Goal: Transaction & Acquisition: Purchase product/service

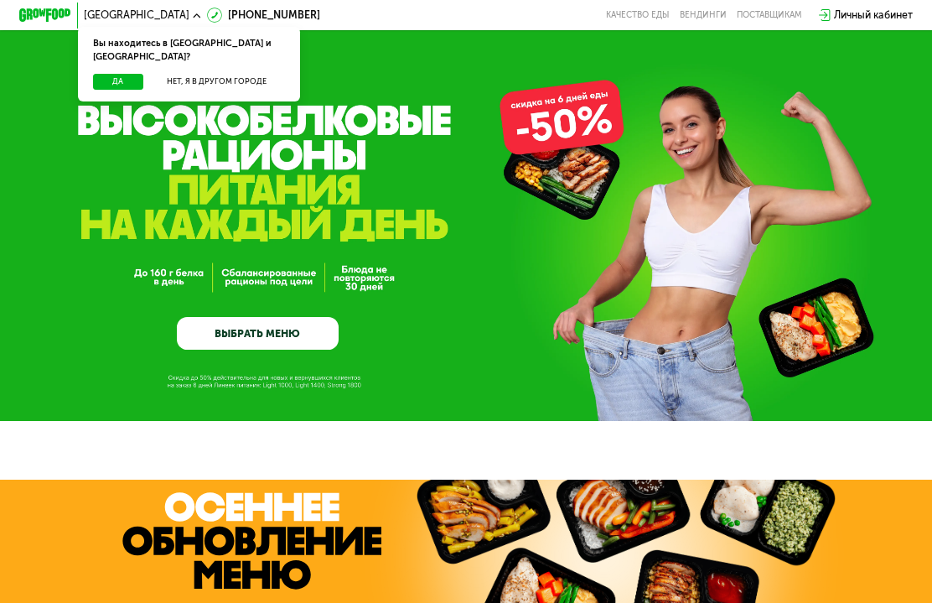
click at [190, 74] on button "Нет, я в другом городе" at bounding box center [216, 82] width 137 height 16
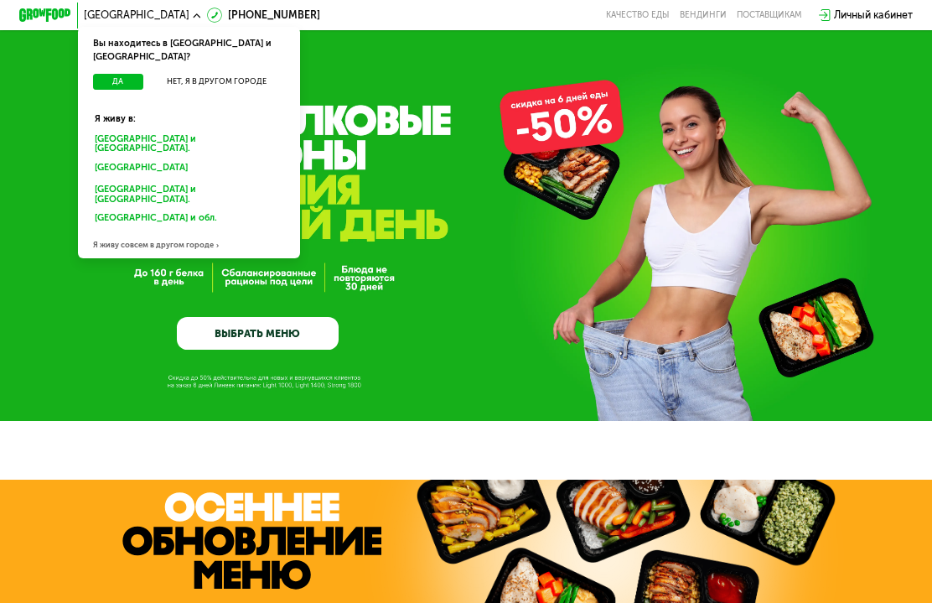
click at [198, 74] on button "Нет, я в другом городе" at bounding box center [216, 82] width 137 height 16
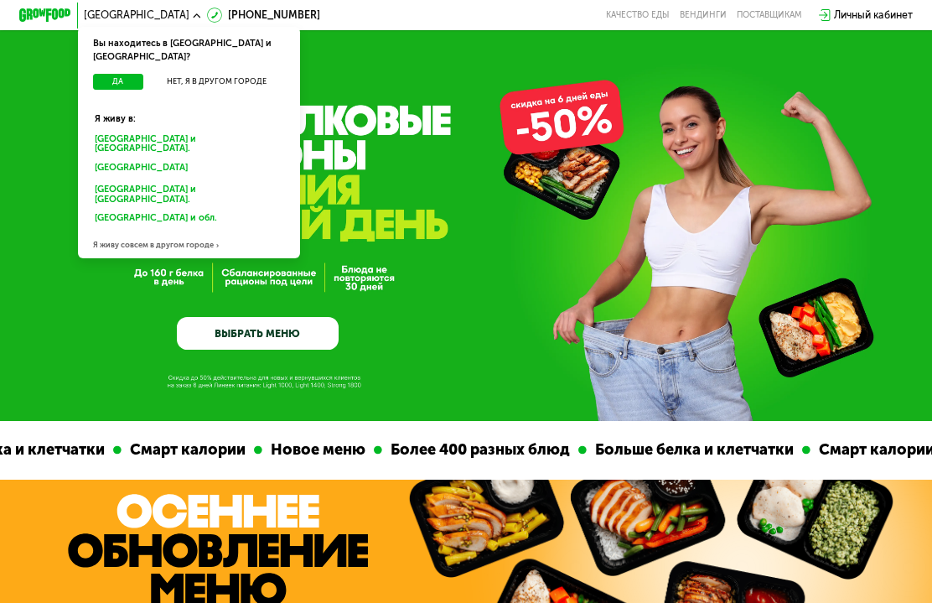
click at [122, 130] on div "[GEOGRAPHIC_DATA] и [GEOGRAPHIC_DATA]." at bounding box center [189, 143] width 207 height 27
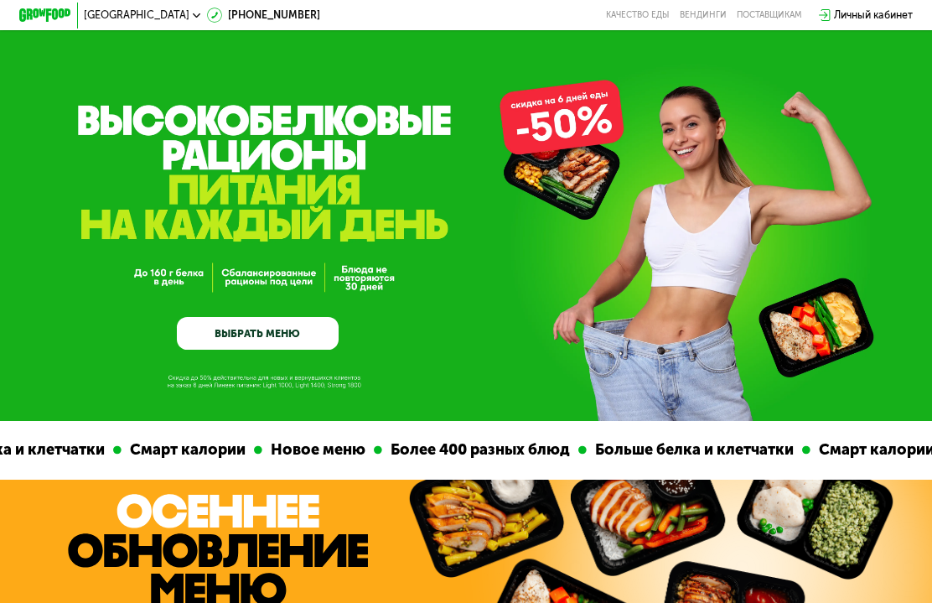
click at [203, 339] on link "ВЫБРАТЬ МЕНЮ" at bounding box center [257, 333] width 161 height 33
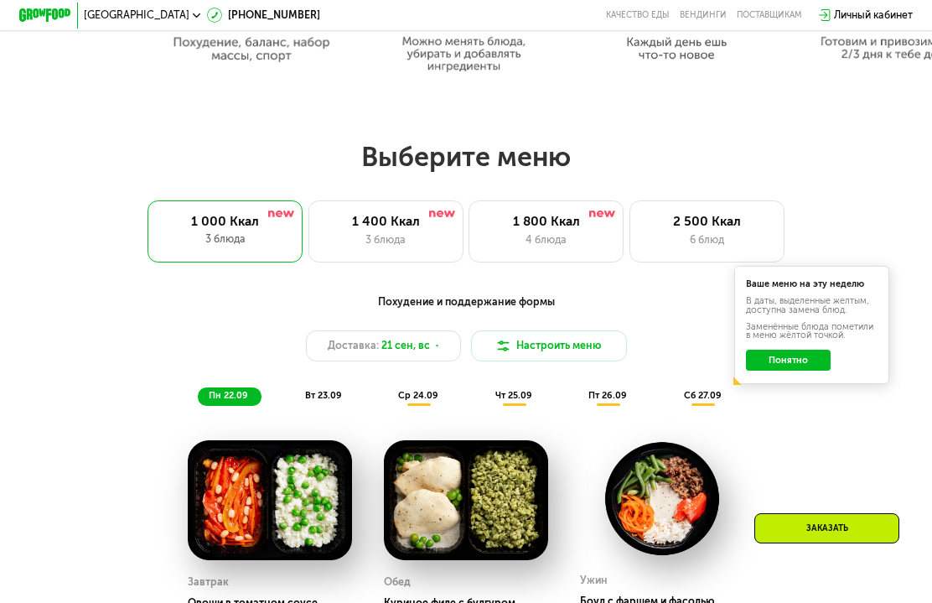
scroll to position [807, 0]
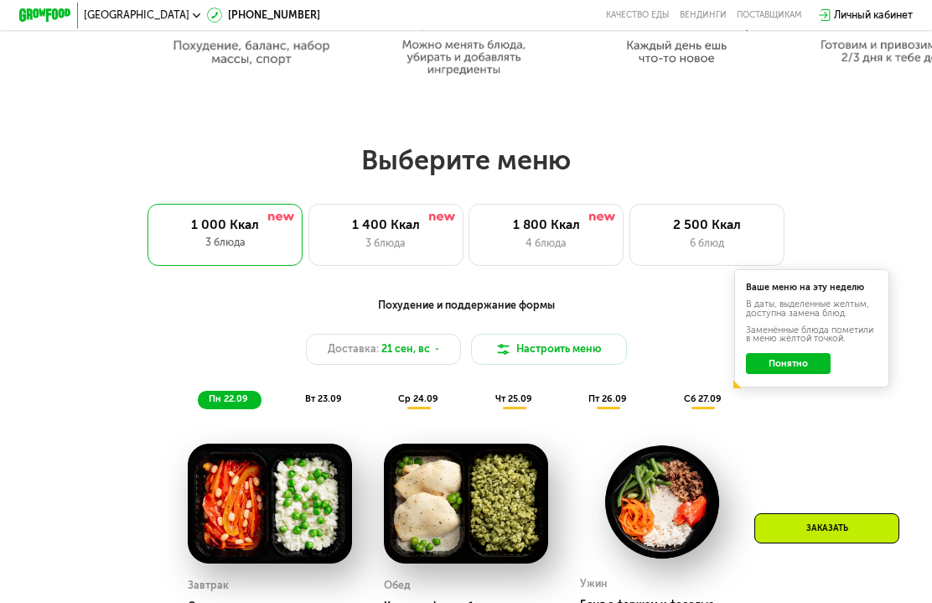
click at [363, 239] on div "3 блюда" at bounding box center [385, 244] width 127 height 16
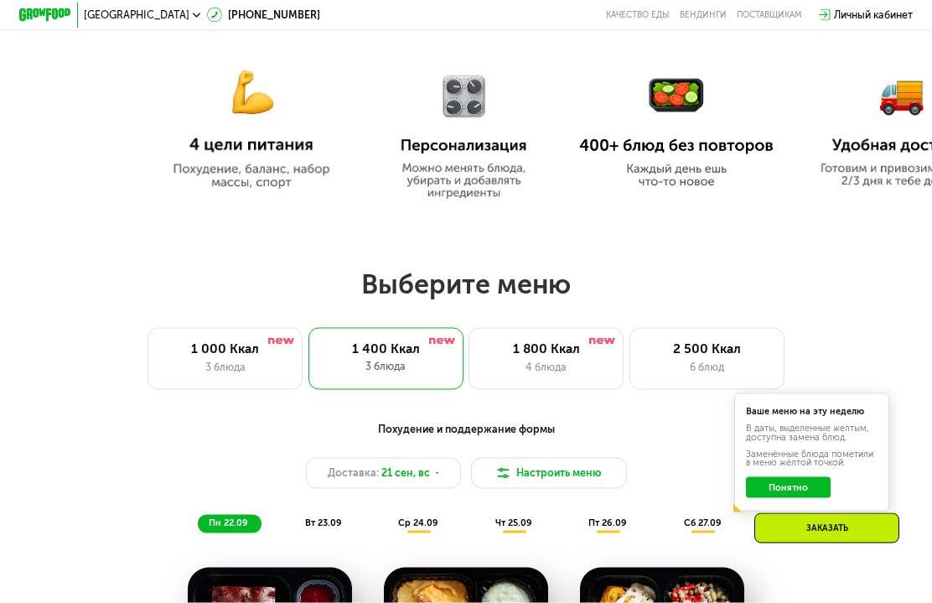
scroll to position [724, 0]
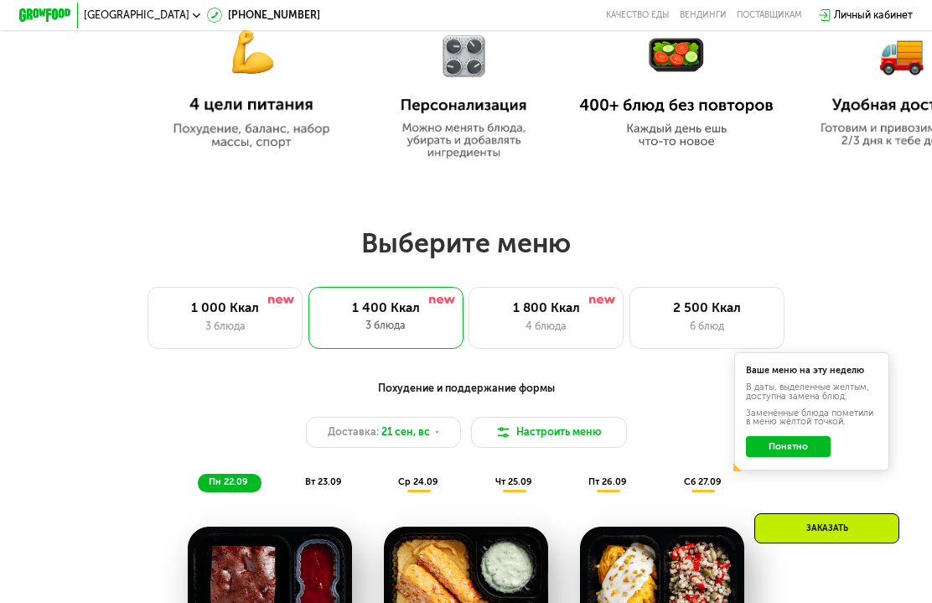
click at [174, 313] on div "1 000 Ккал" at bounding box center [225, 308] width 127 height 16
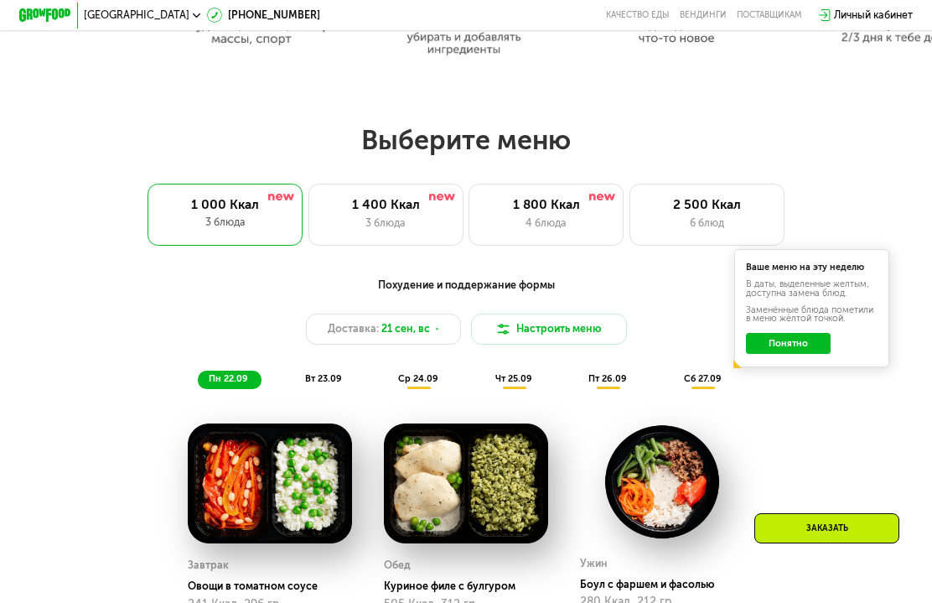
scroll to position [846, 0]
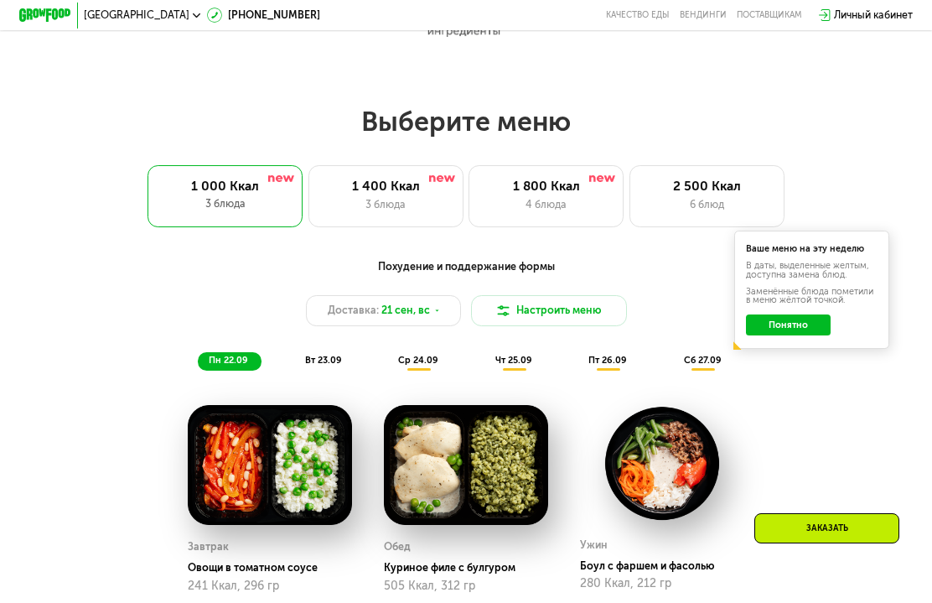
click at [807, 323] on button "Понятно" at bounding box center [788, 324] width 85 height 21
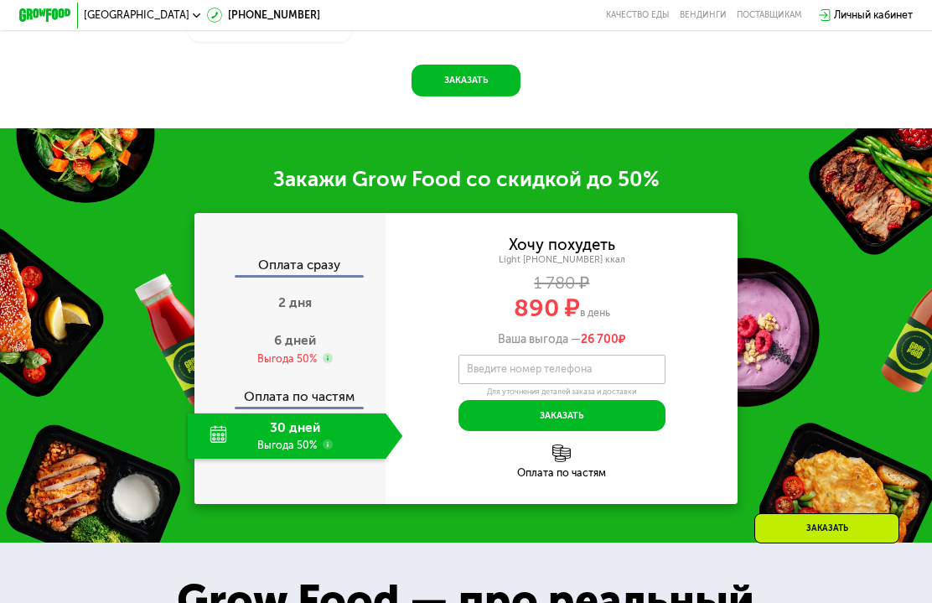
scroll to position [1559, 0]
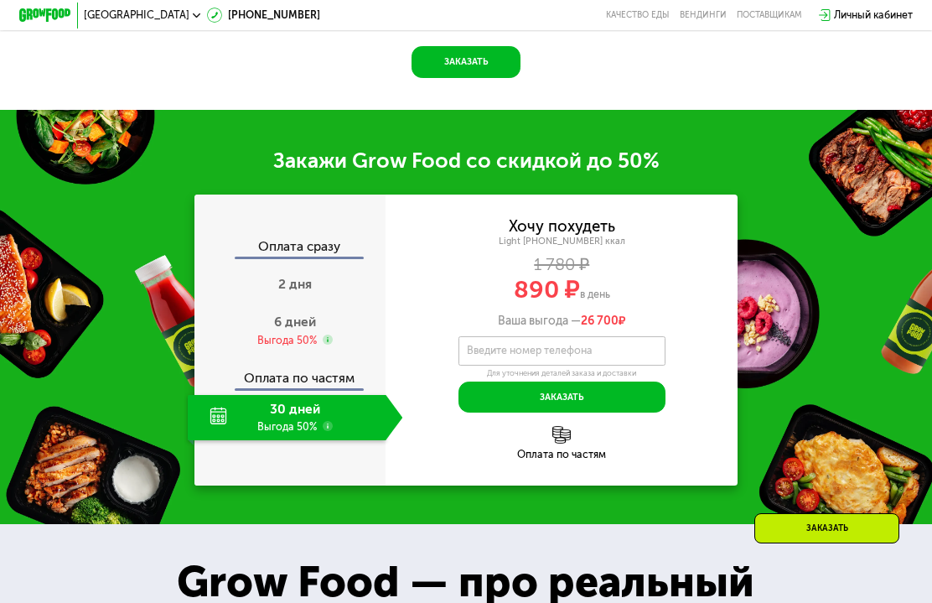
click at [277, 325] on span "6 дней" at bounding box center [295, 322] width 42 height 16
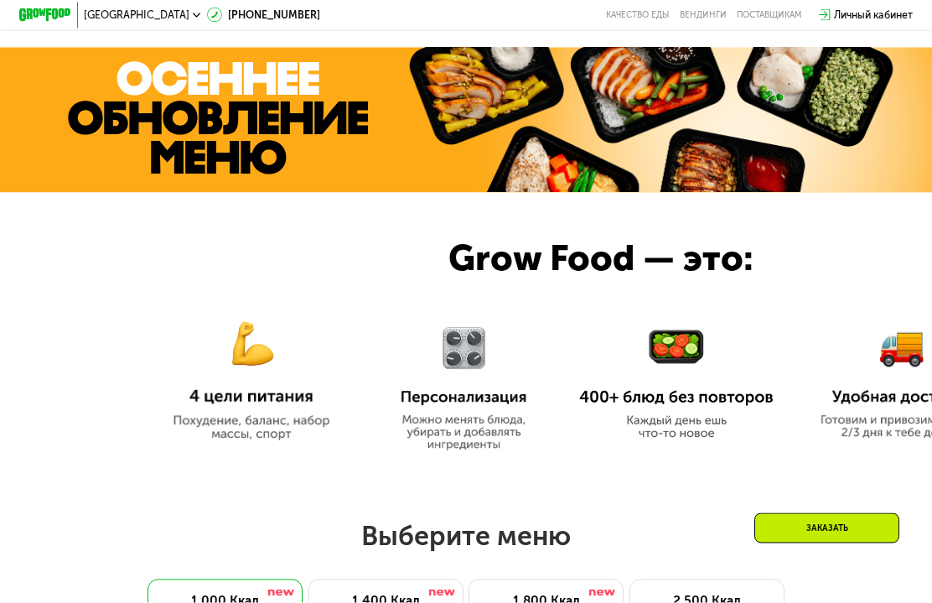
scroll to position [444, 0]
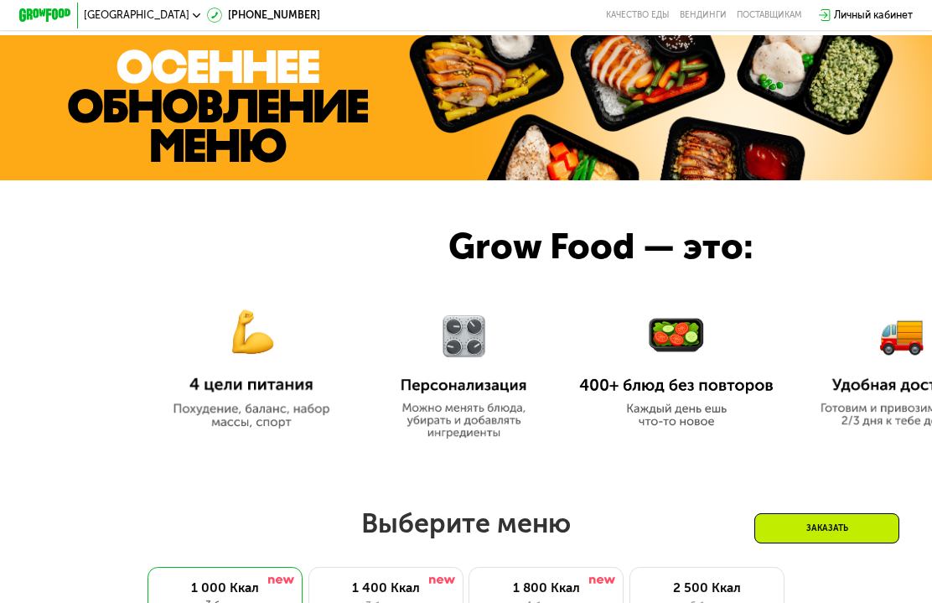
click at [871, 18] on div "Личный кабинет" at bounding box center [873, 16] width 79 height 16
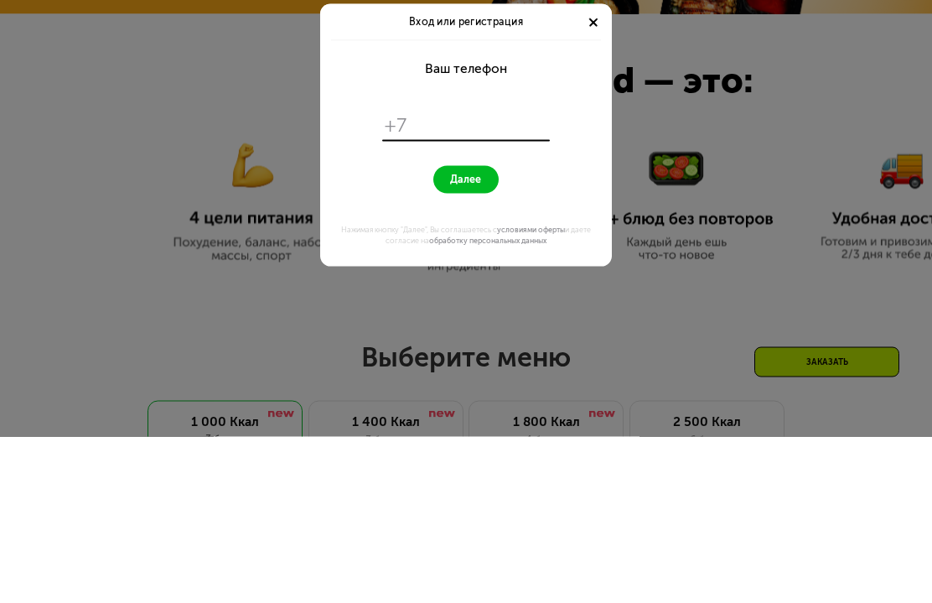
click at [445, 206] on form "Ваш телефон +7 Далее Нажимая кнопку "Далее", Вы соглашаетесь с условиями оферты…" at bounding box center [467, 318] width 276 height 225
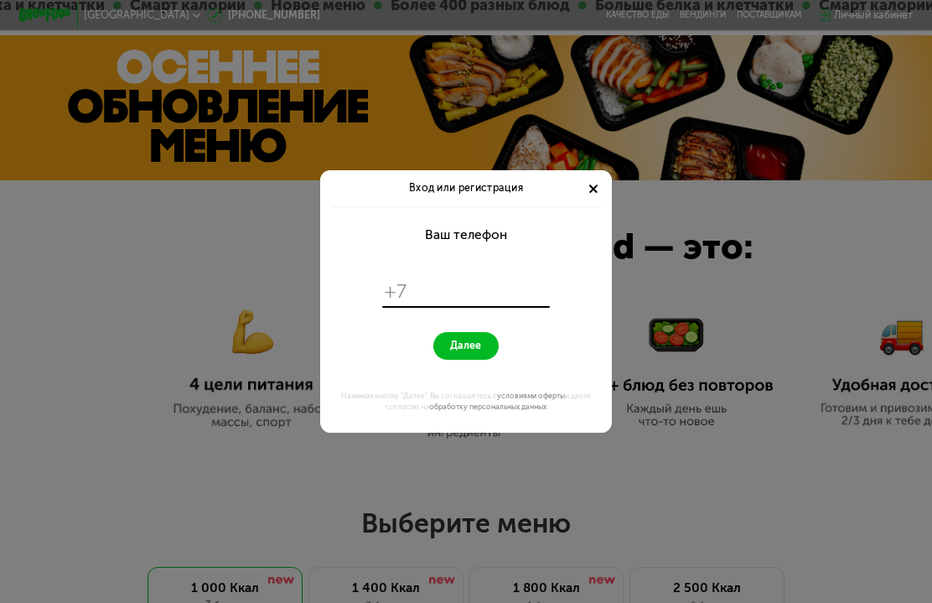
click at [421, 295] on input "tel" at bounding box center [479, 291] width 133 height 24
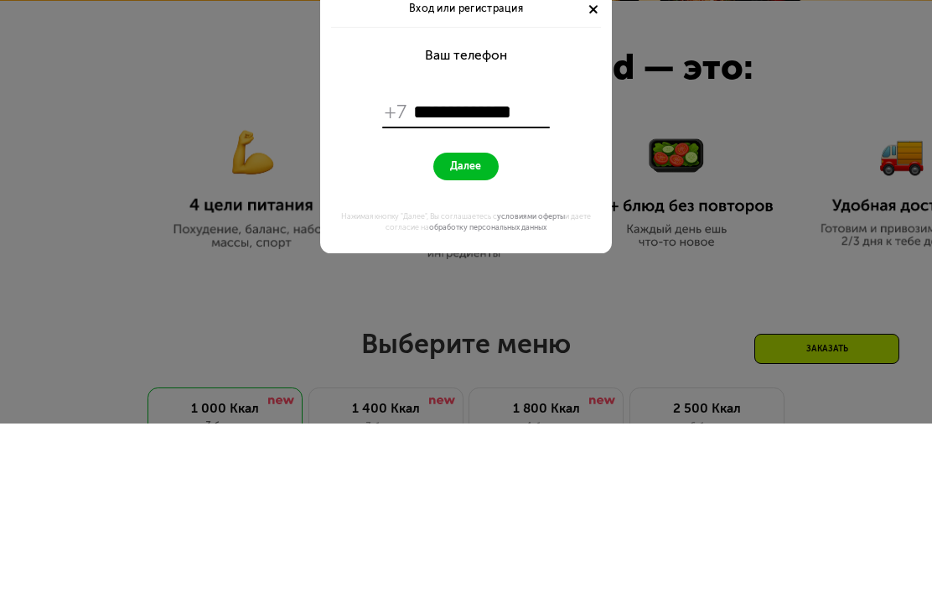
type input "**********"
click at [469, 339] on span "Далее" at bounding box center [465, 345] width 31 height 13
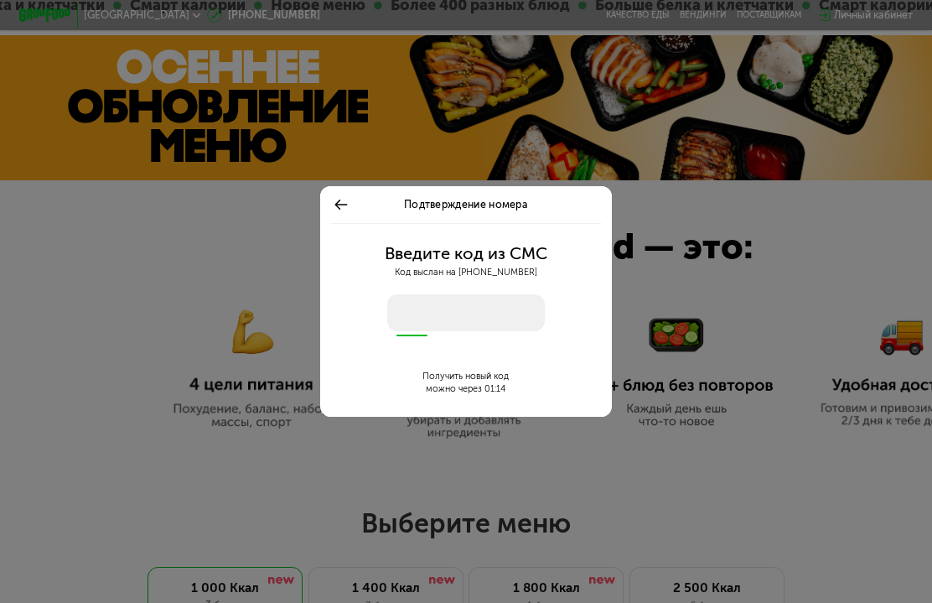
click at [422, 311] on input "number" at bounding box center [466, 312] width 158 height 36
type input "****"
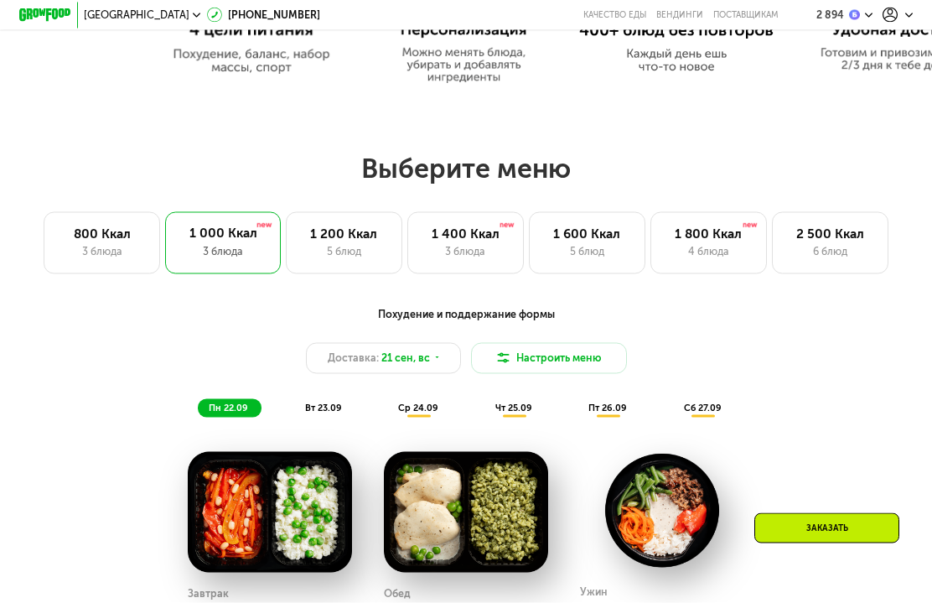
scroll to position [767, 0]
click at [354, 241] on div "1 200 Ккал 5 блюд" at bounding box center [344, 242] width 117 height 62
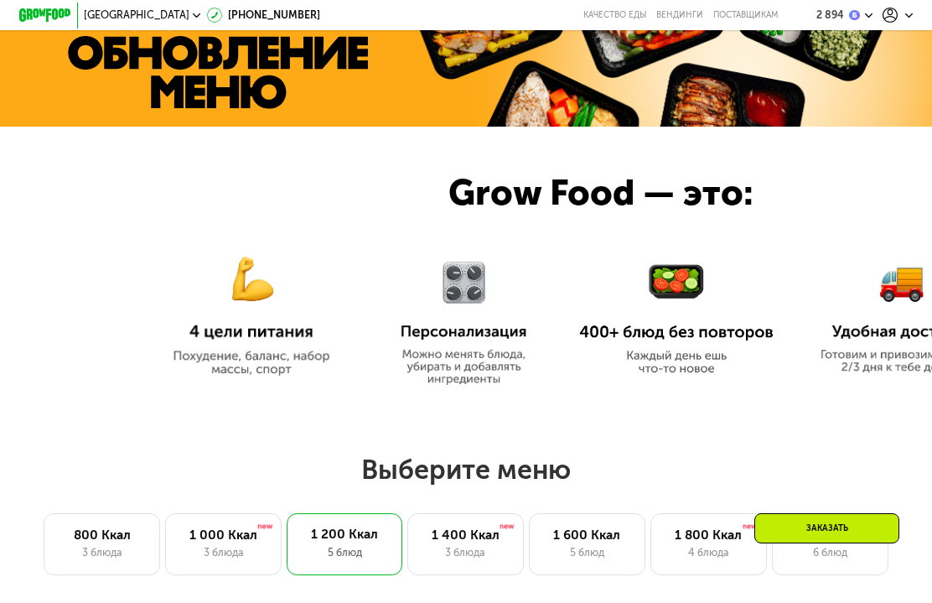
scroll to position [801, 0]
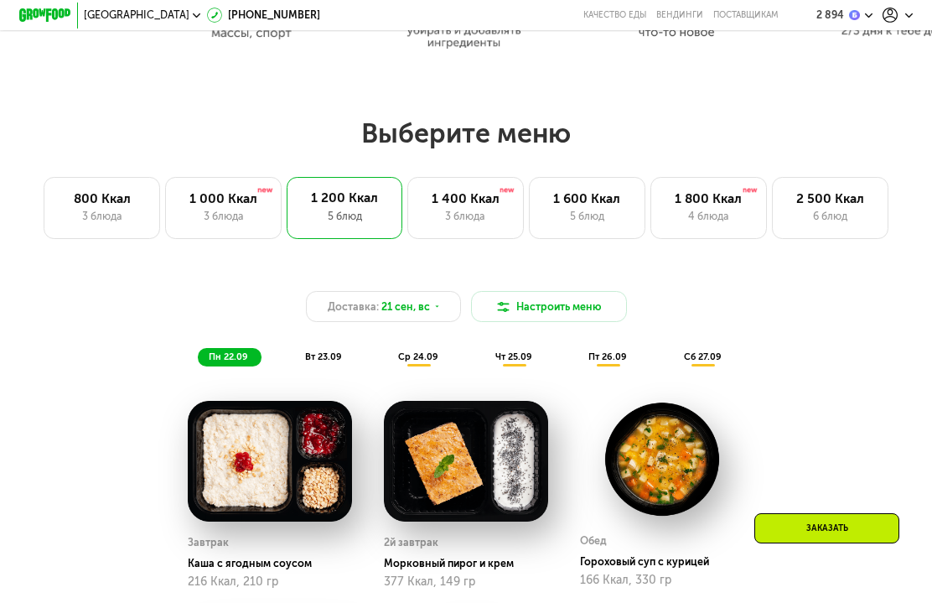
click at [194, 204] on div "1 000 Ккал" at bounding box center [223, 199] width 89 height 16
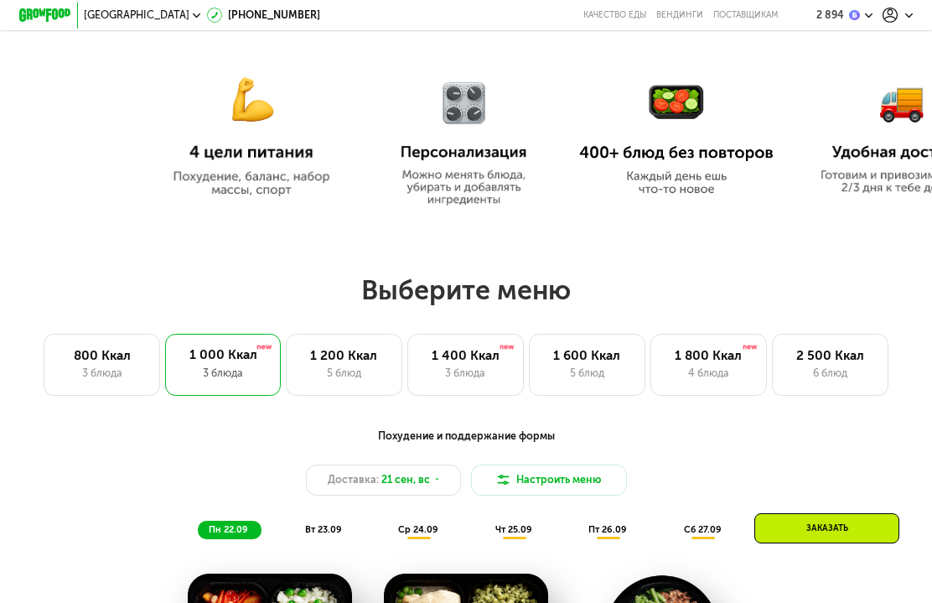
scroll to position [666, 0]
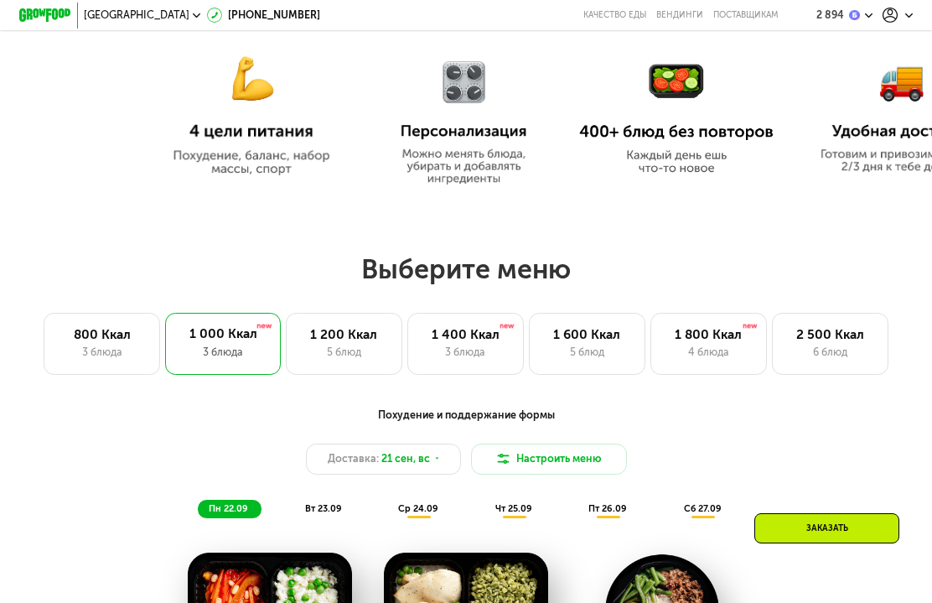
click at [496, 318] on div "1 400 Ккал 3 блюда" at bounding box center [465, 344] width 117 height 62
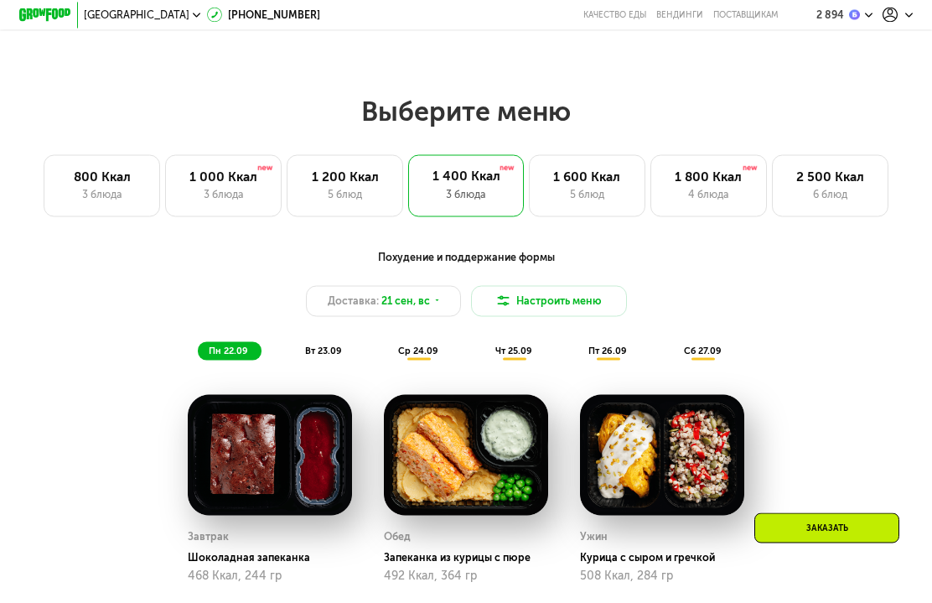
click at [340, 174] on div "1 200 Ккал" at bounding box center [345, 177] width 89 height 16
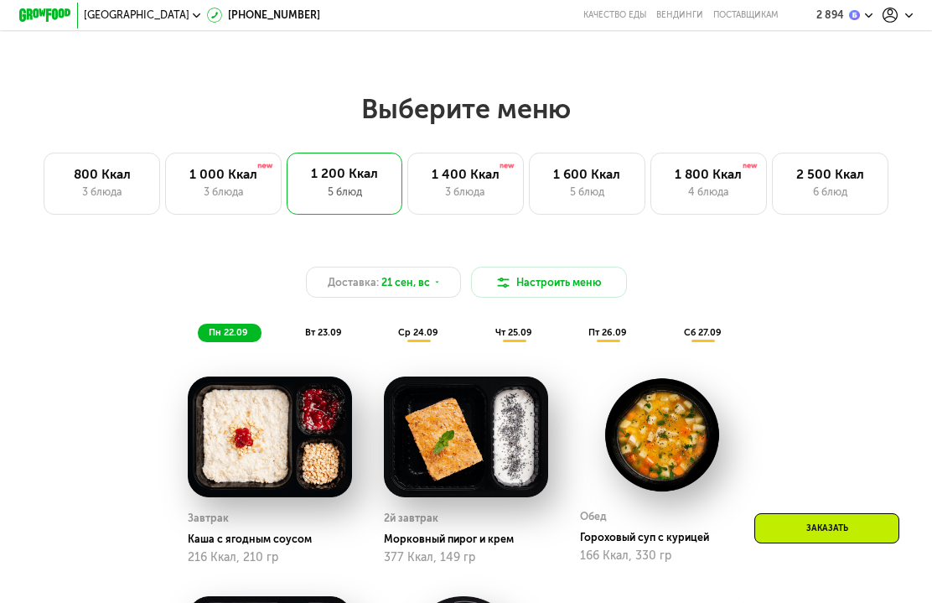
scroll to position [825, 0]
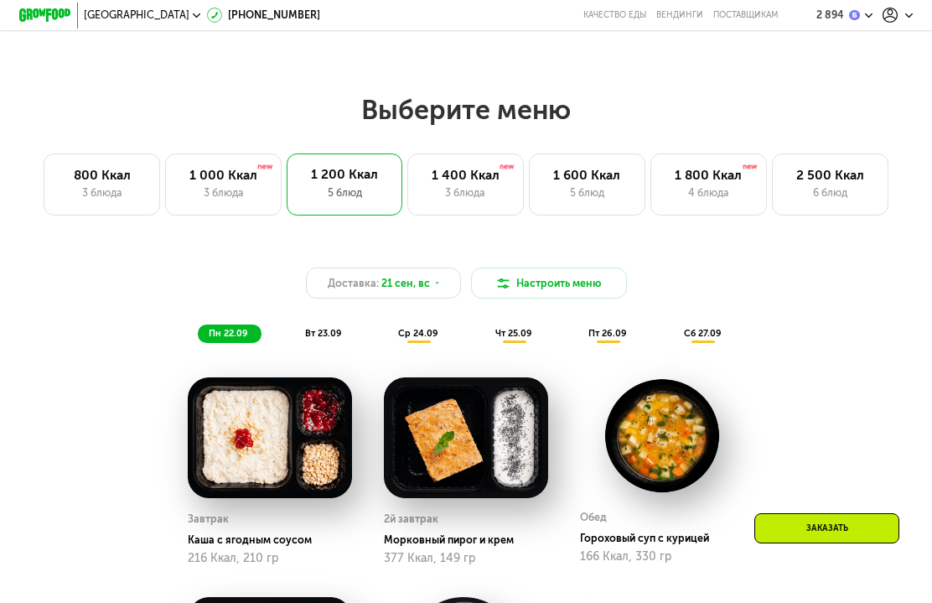
click at [211, 179] on div "1 000 Ккал" at bounding box center [223, 176] width 89 height 16
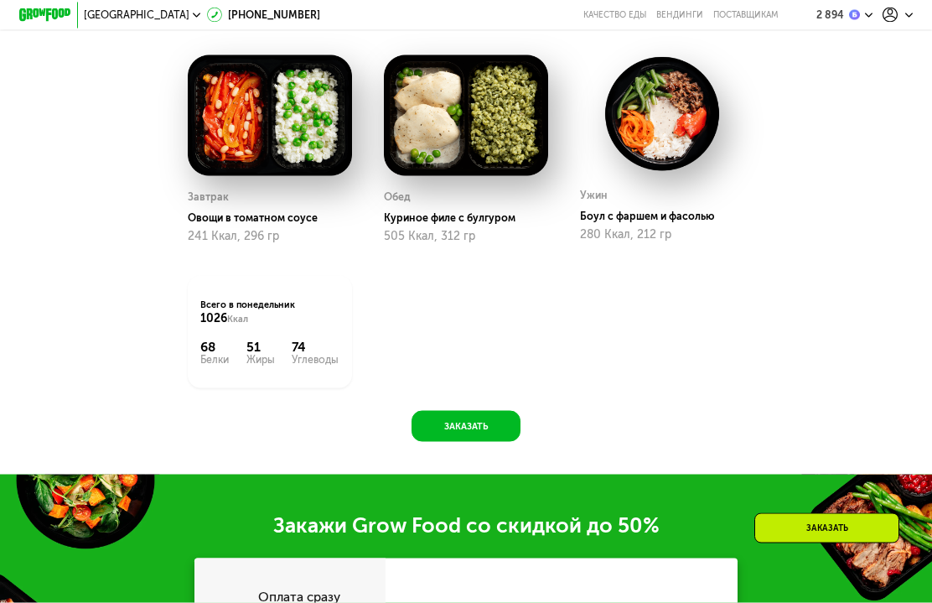
scroll to position [1164, 0]
click at [485, 418] on button "Заказать" at bounding box center [466, 425] width 108 height 31
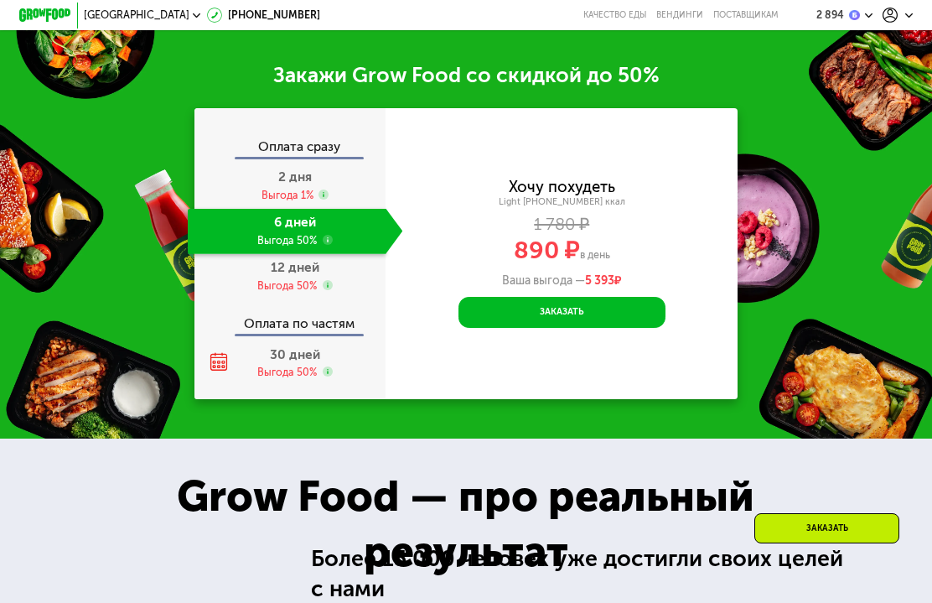
scroll to position [1633, 0]
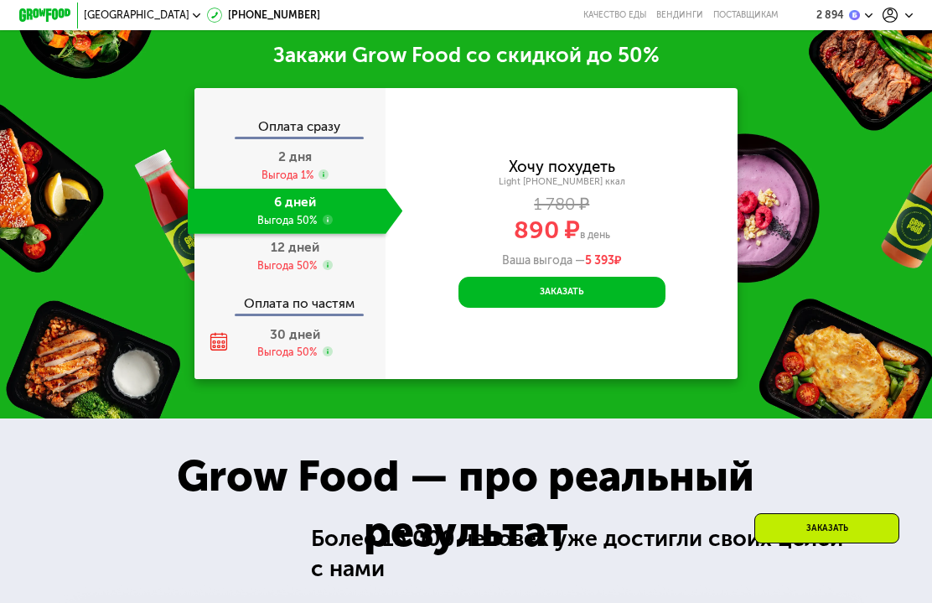
click at [273, 261] on div "Выгода 50%" at bounding box center [287, 265] width 60 height 14
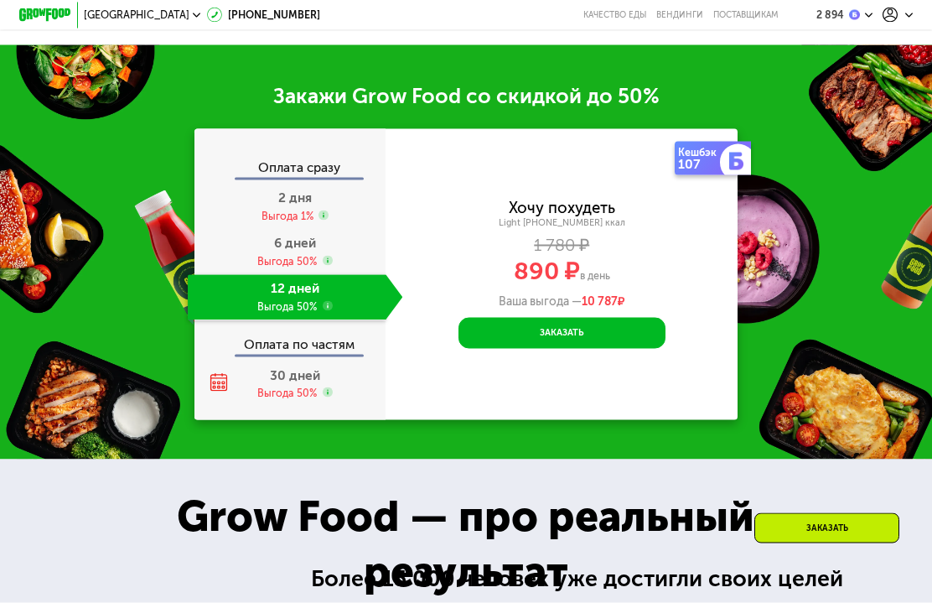
scroll to position [1593, 0]
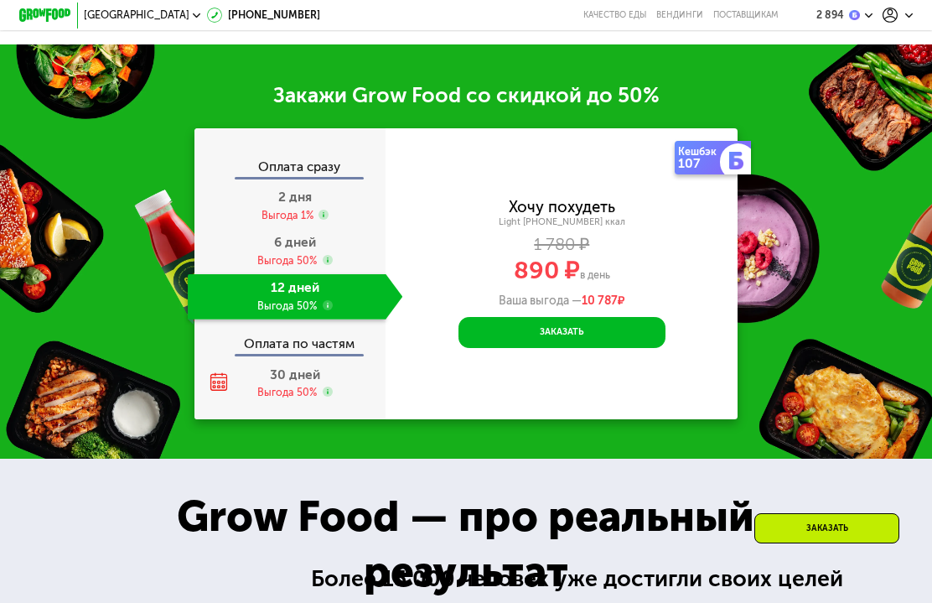
click at [626, 336] on button "Заказать" at bounding box center [562, 332] width 207 height 31
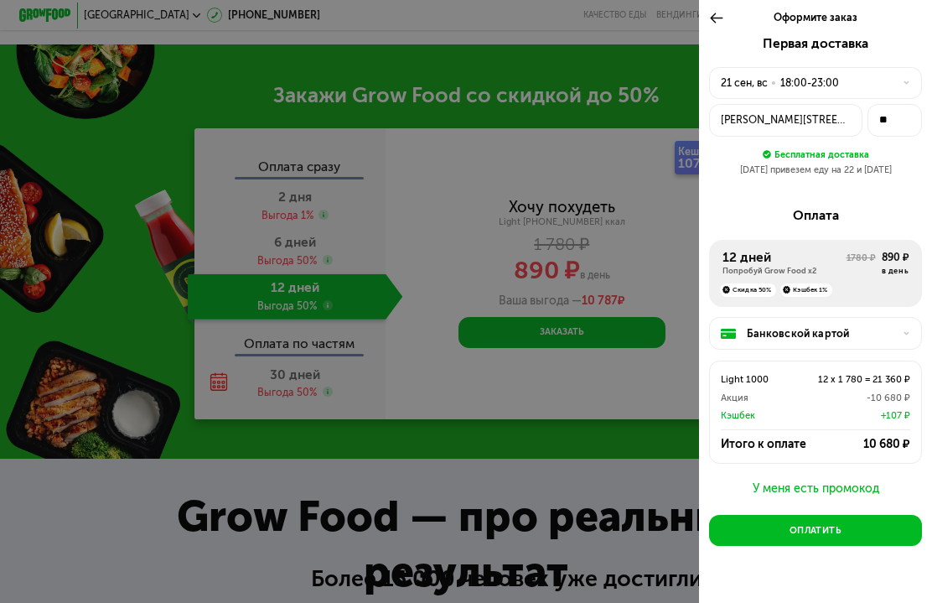
click at [852, 480] on div "У меня есть промокод" at bounding box center [815, 489] width 212 height 20
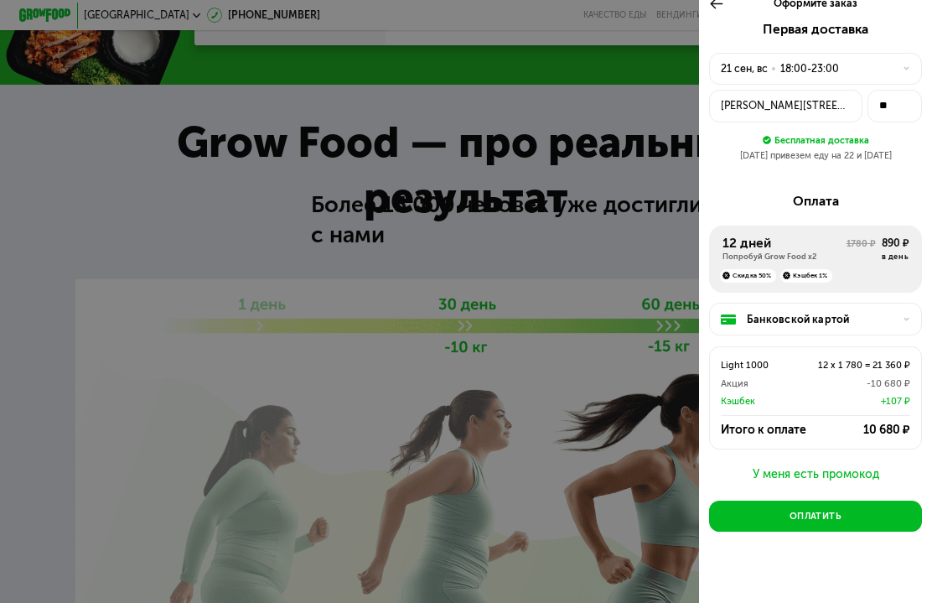
scroll to position [9, 0]
click at [862, 512] on button "Оплатить" at bounding box center [815, 516] width 212 height 31
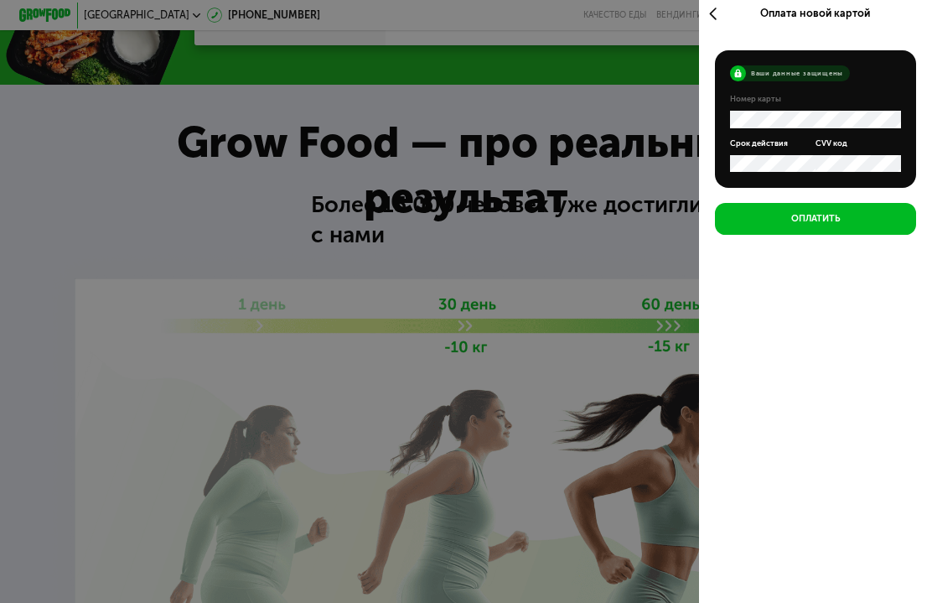
scroll to position [4, 0]
click at [717, 17] on icon at bounding box center [716, 14] width 15 height 16
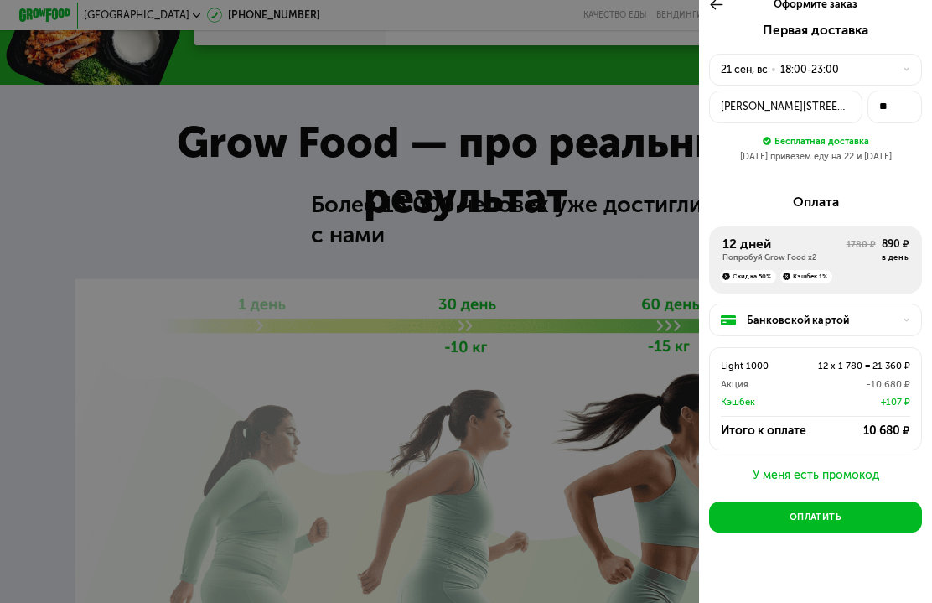
click at [663, 108] on div at bounding box center [466, 301] width 932 height 603
click at [714, 9] on icon at bounding box center [716, 5] width 15 height 16
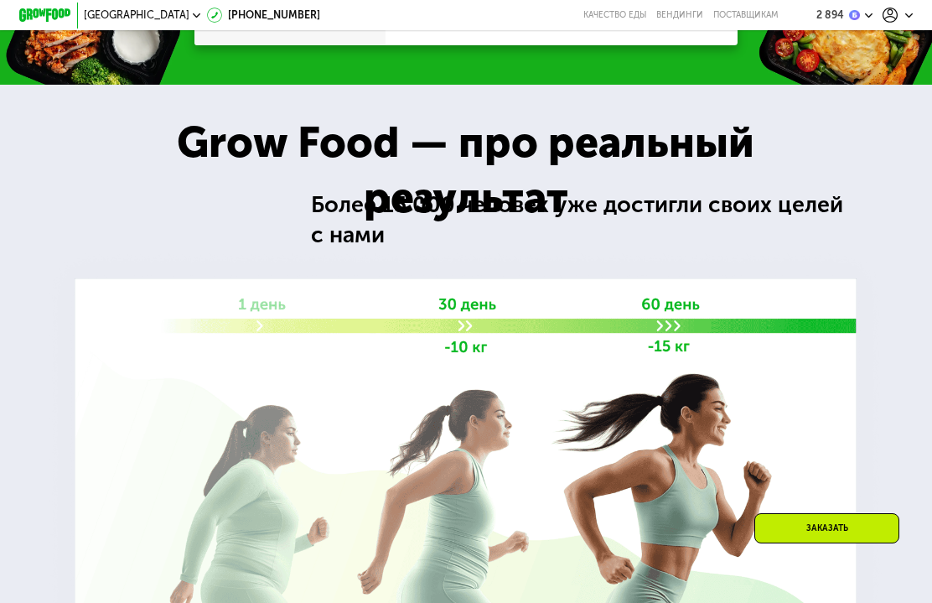
scroll to position [1634, 0]
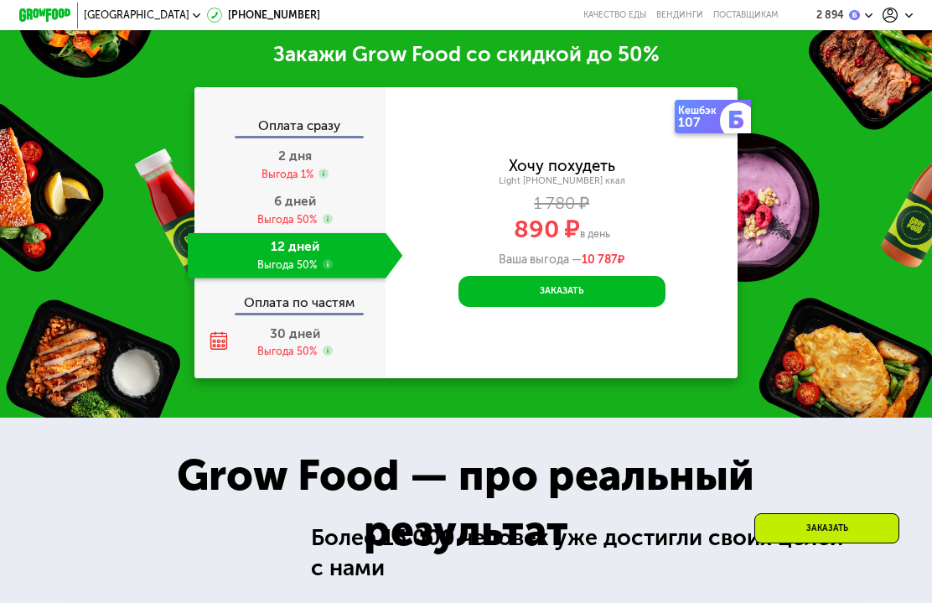
click at [715, 0] on div "Санкт-Петербург 8 (800) 555-21-78 Качество еды Вендинги поставщикам 2 894" at bounding box center [466, 15] width 932 height 30
click at [847, 18] on div "2 894" at bounding box center [838, 15] width 44 height 11
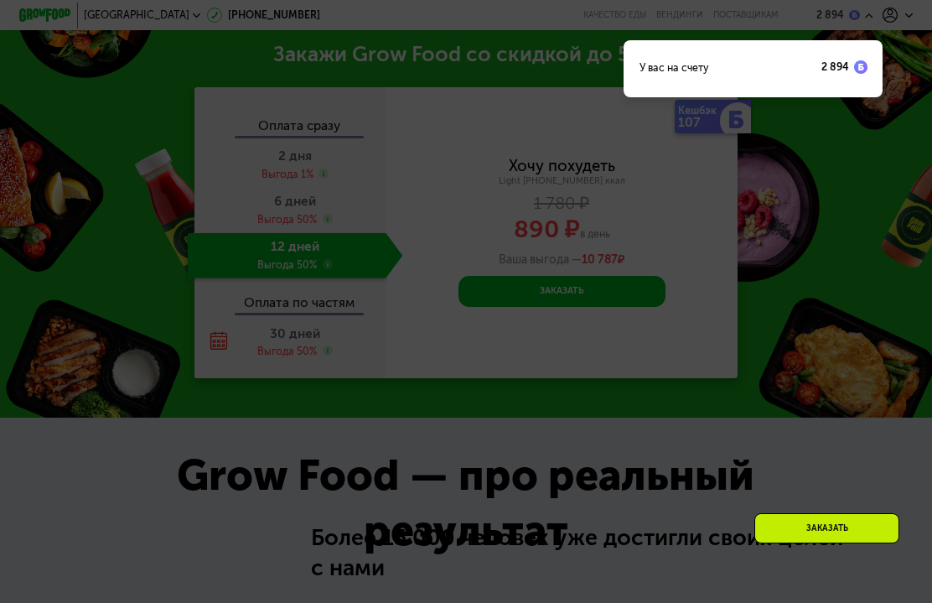
click at [839, 70] on div "2 894" at bounding box center [835, 67] width 28 height 10
click at [869, 59] on div "У вас на счету 2 894" at bounding box center [753, 68] width 259 height 57
click at [899, 178] on div at bounding box center [466, 301] width 932 height 603
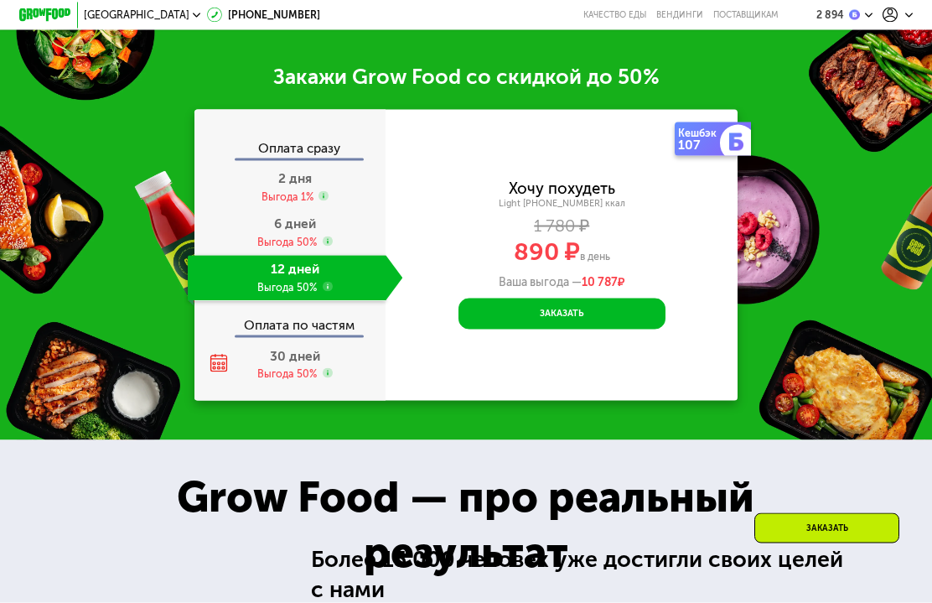
scroll to position [1620, 0]
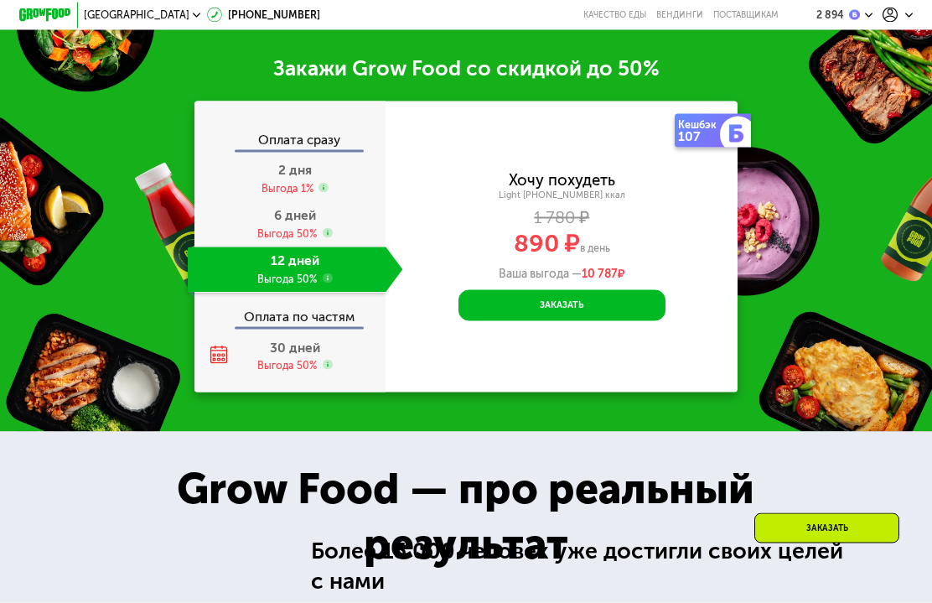
click at [632, 298] on button "Заказать" at bounding box center [562, 305] width 207 height 31
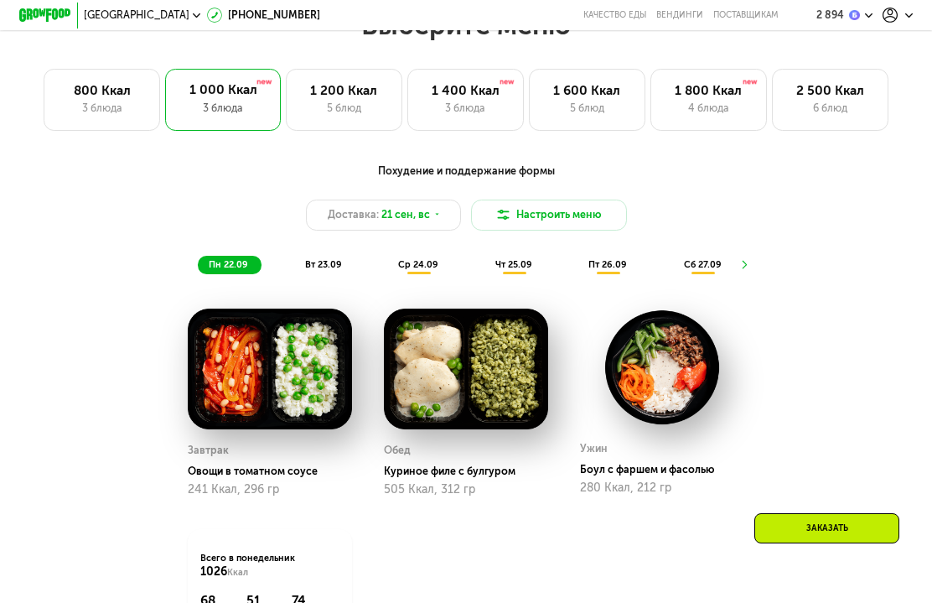
scroll to position [1108, 0]
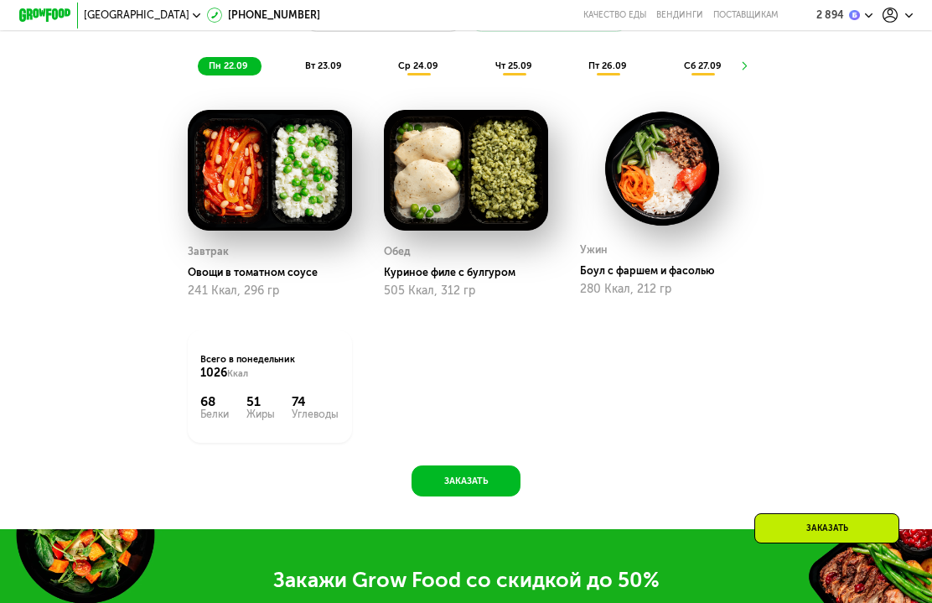
click at [489, 488] on button "Заказать" at bounding box center [466, 480] width 108 height 31
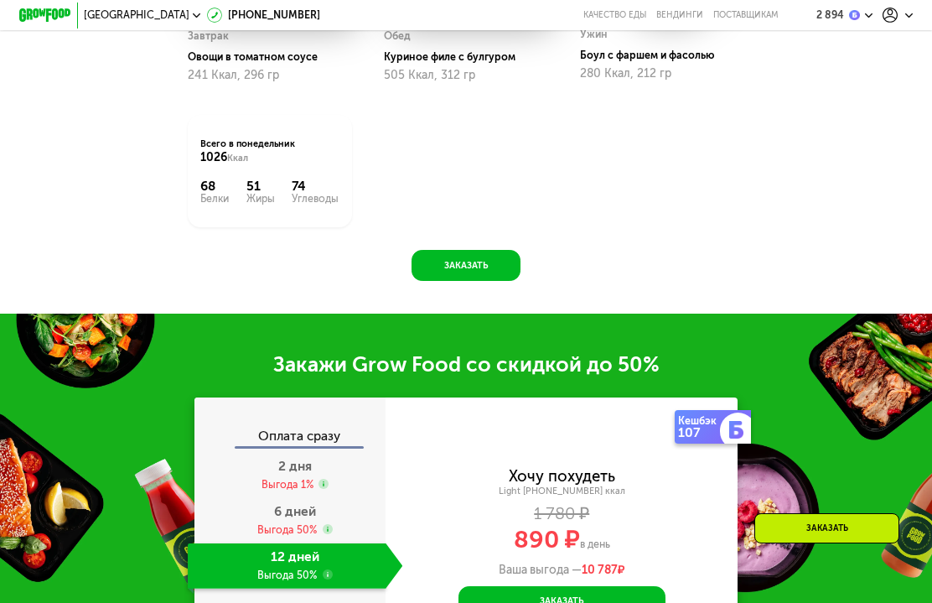
scroll to position [1633, 0]
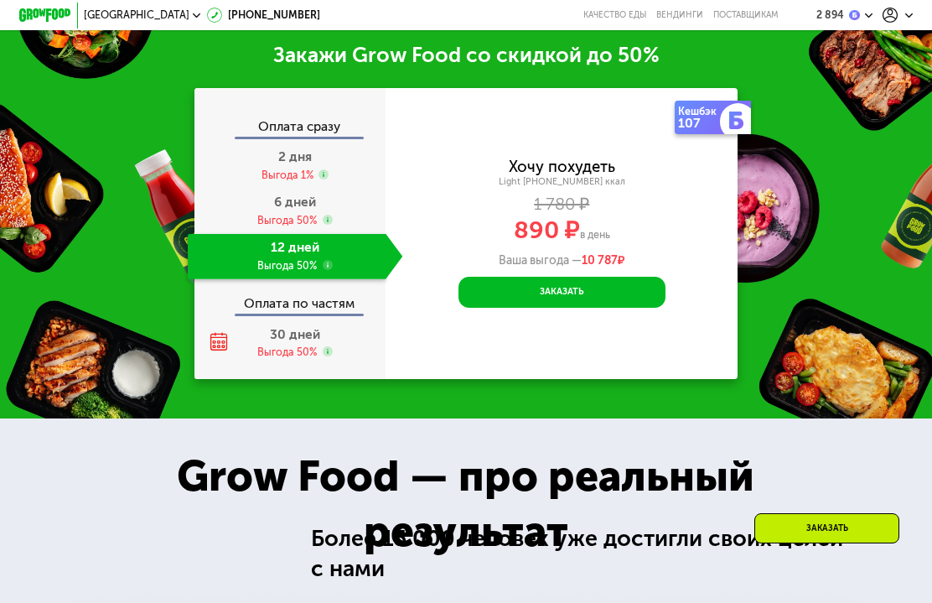
click at [614, 294] on button "Заказать" at bounding box center [562, 292] width 207 height 31
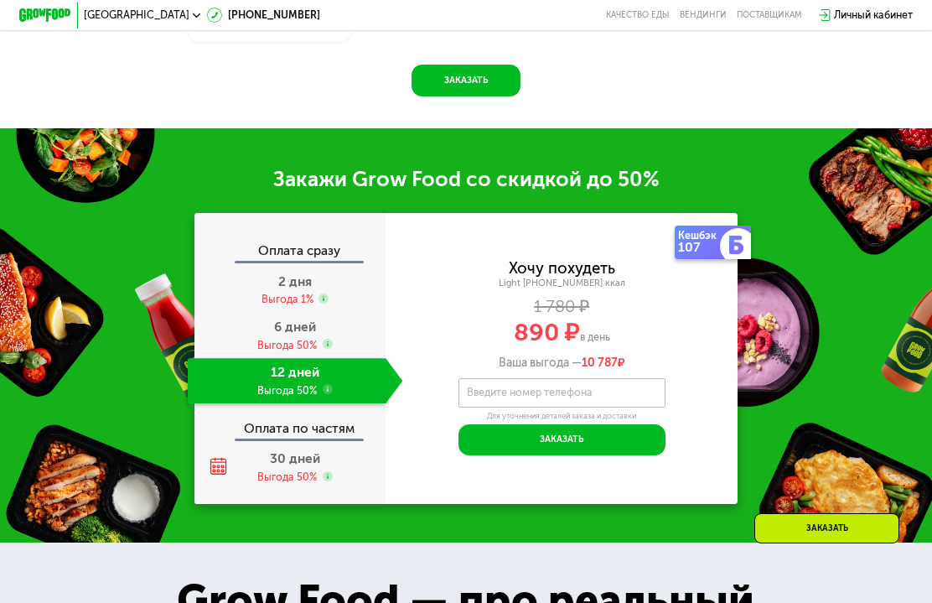
scroll to position [1539, 0]
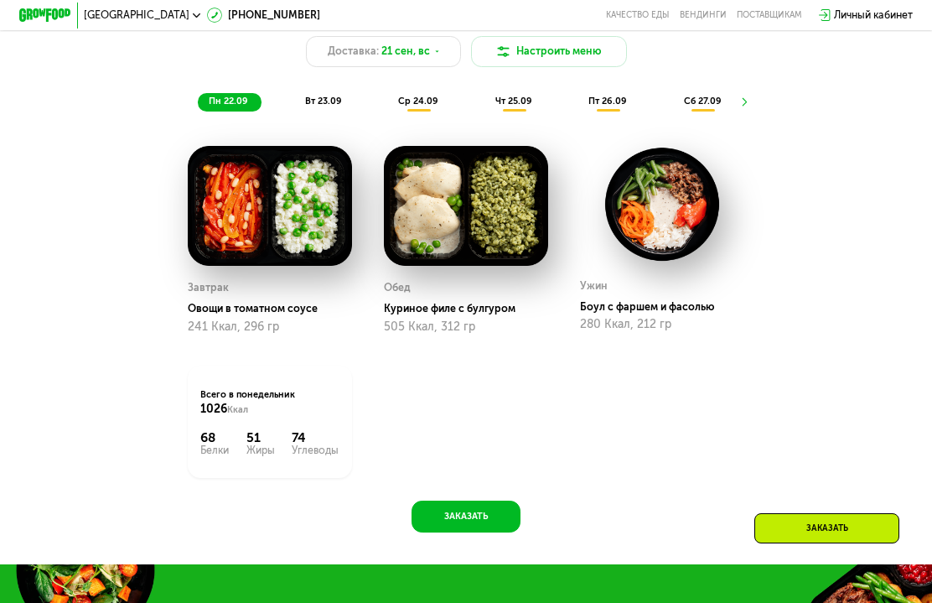
click at [496, 504] on button "Заказать" at bounding box center [466, 515] width 108 height 31
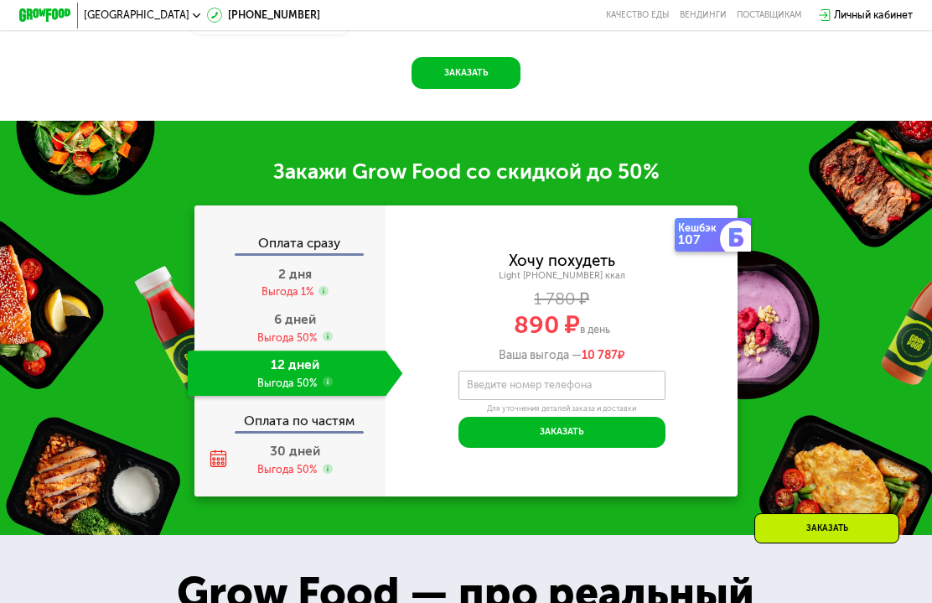
scroll to position [1666, 0]
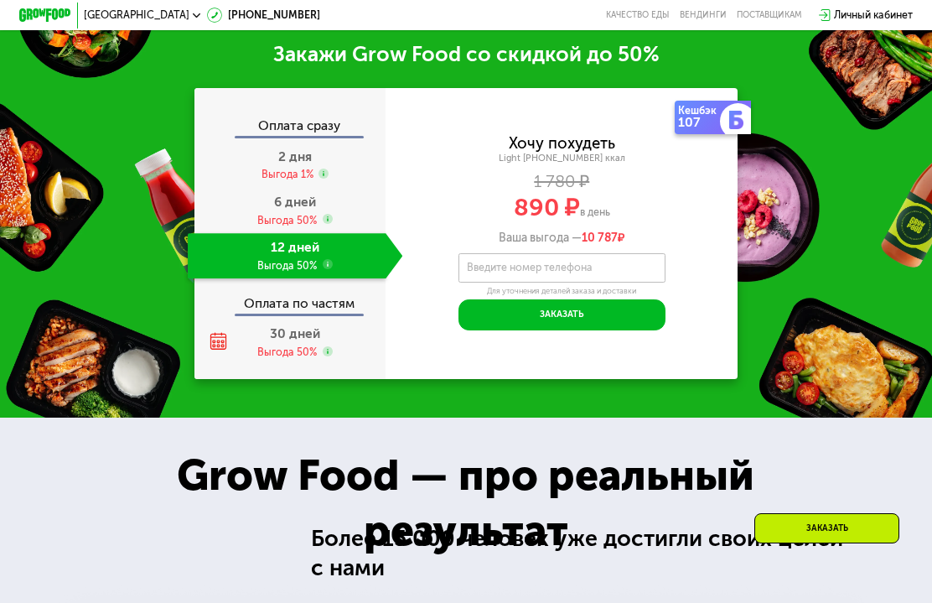
click at [615, 308] on button "Заказать" at bounding box center [562, 314] width 207 height 31
click at [645, 310] on button "Заказать" at bounding box center [562, 314] width 207 height 31
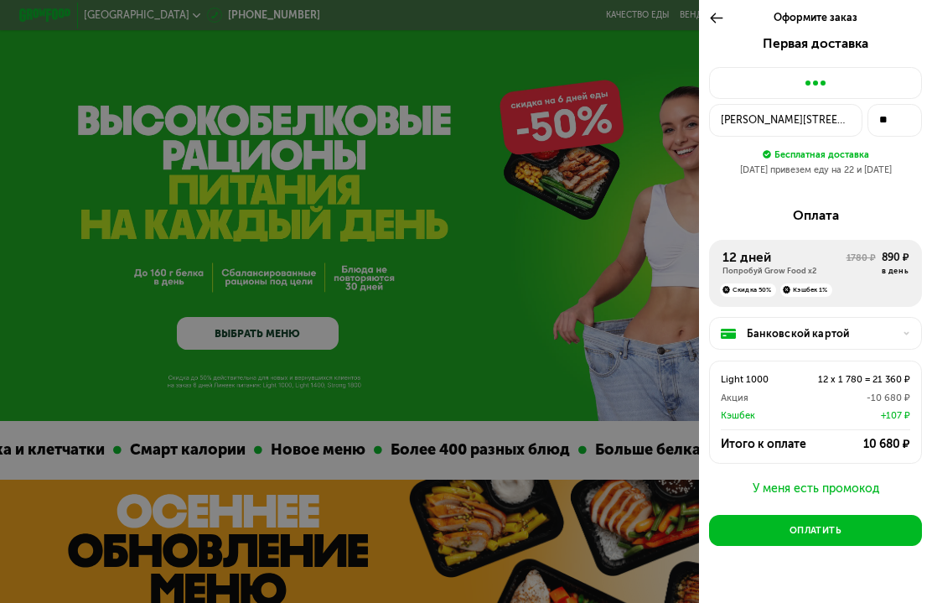
click at [889, 326] on div "Банковской картой" at bounding box center [821, 334] width 148 height 16
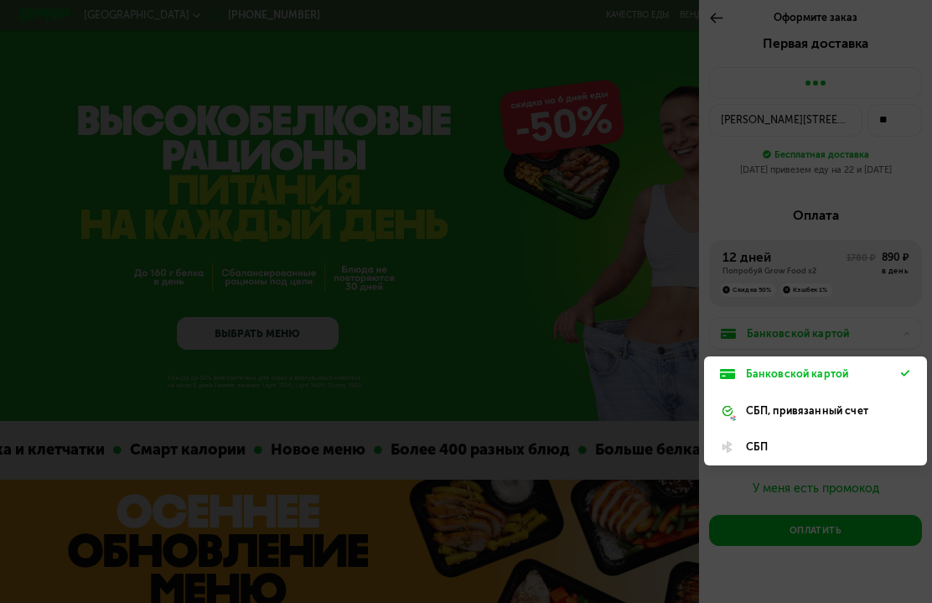
click at [869, 369] on div "Банковской картой" at bounding box center [823, 374] width 155 height 16
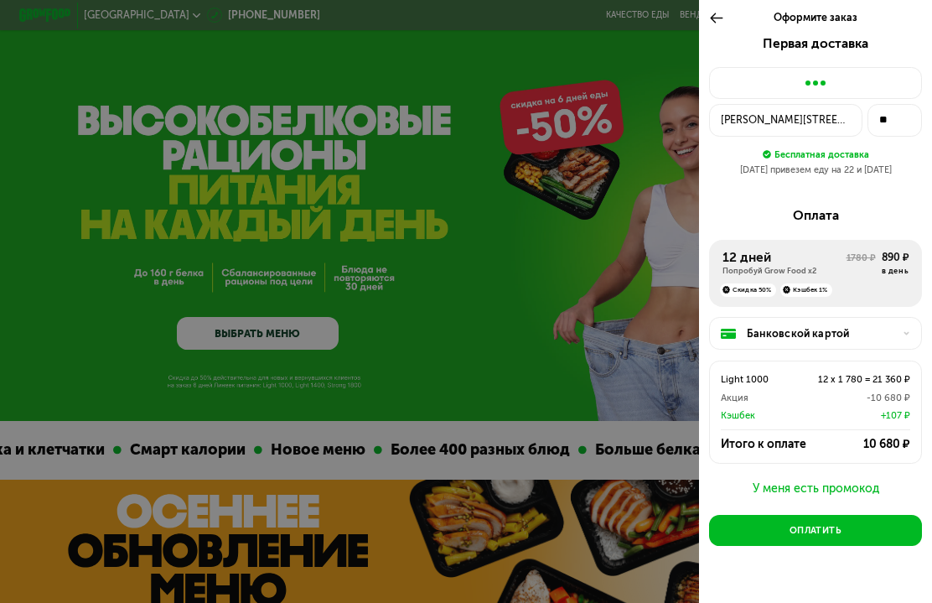
click at [847, 59] on div "Первая доставка Виленский пер, 17/5 ** Бесплатная доставка 21 сен привезем еду …" at bounding box center [815, 111] width 212 height 151
click at [853, 78] on div at bounding box center [815, 83] width 212 height 32
click at [718, 18] on icon at bounding box center [716, 18] width 15 height 16
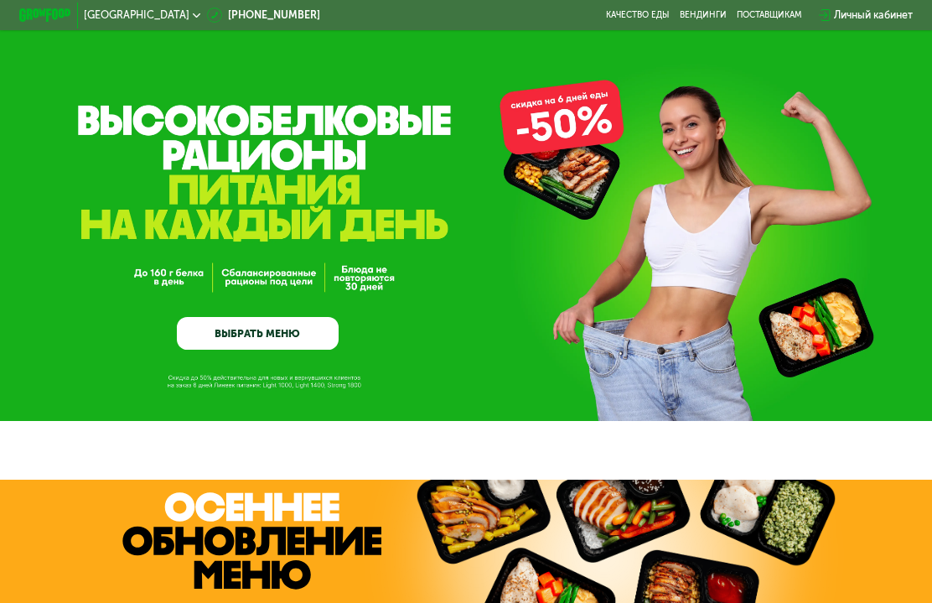
scroll to position [2, 0]
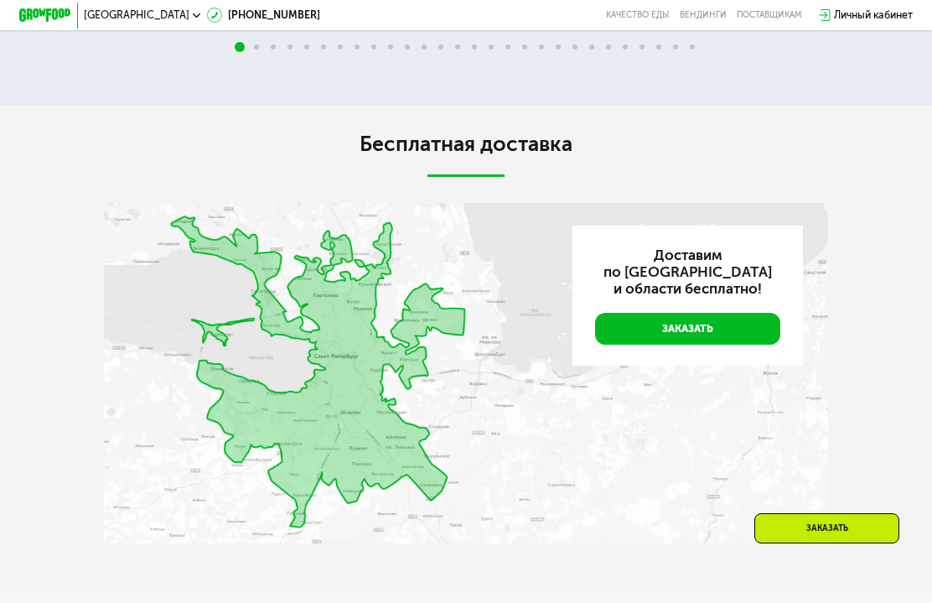
scroll to position [2241, 0]
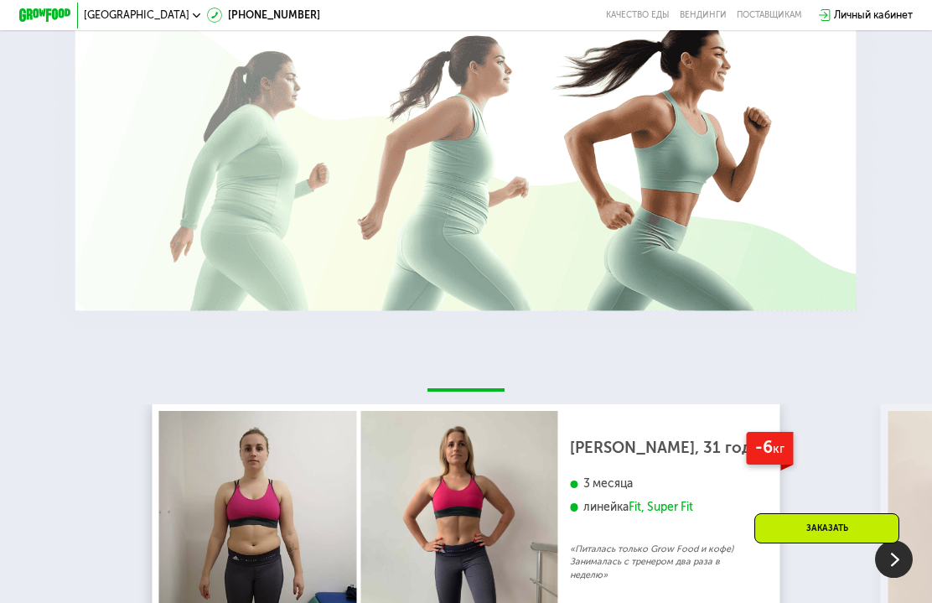
click at [900, 14] on div "Личный кабинет" at bounding box center [873, 16] width 79 height 16
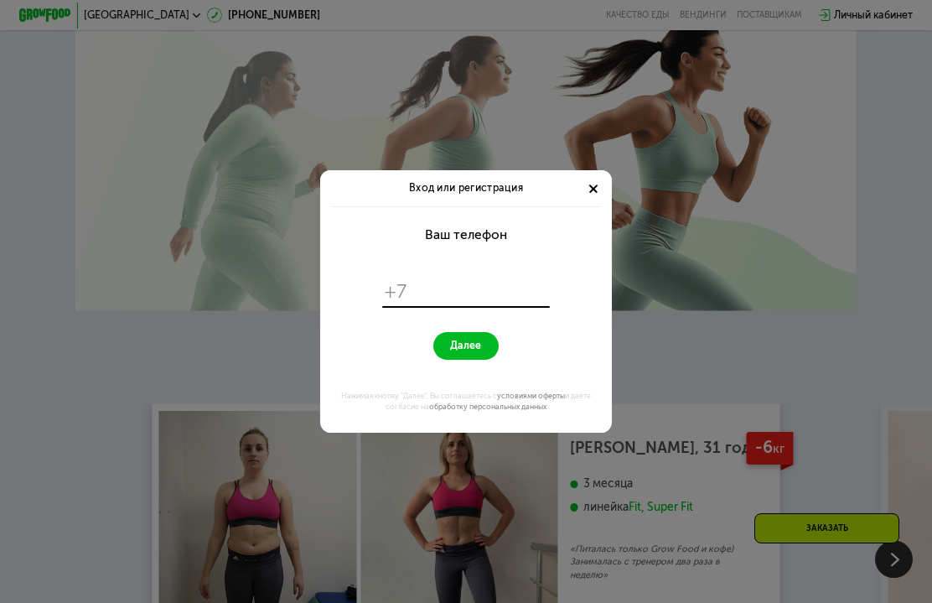
scroll to position [0, 0]
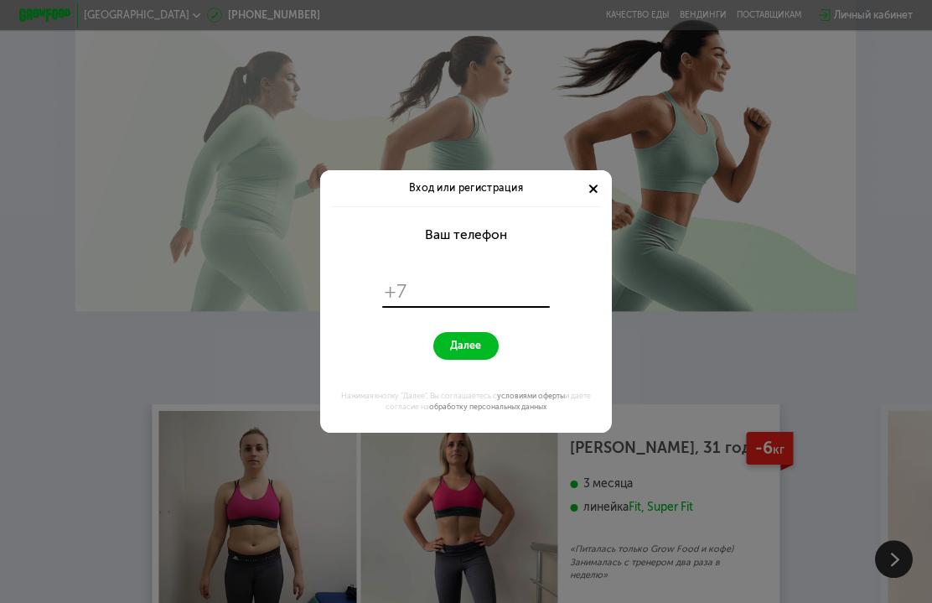
click at [538, 303] on input "tel" at bounding box center [479, 291] width 133 height 24
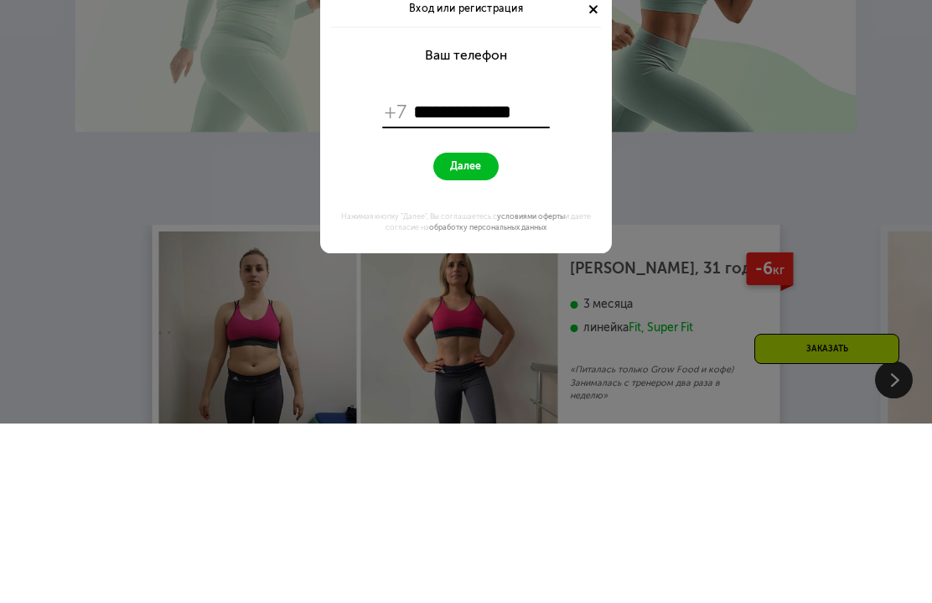
type input "**********"
click at [482, 332] on button "Далее" at bounding box center [465, 346] width 65 height 28
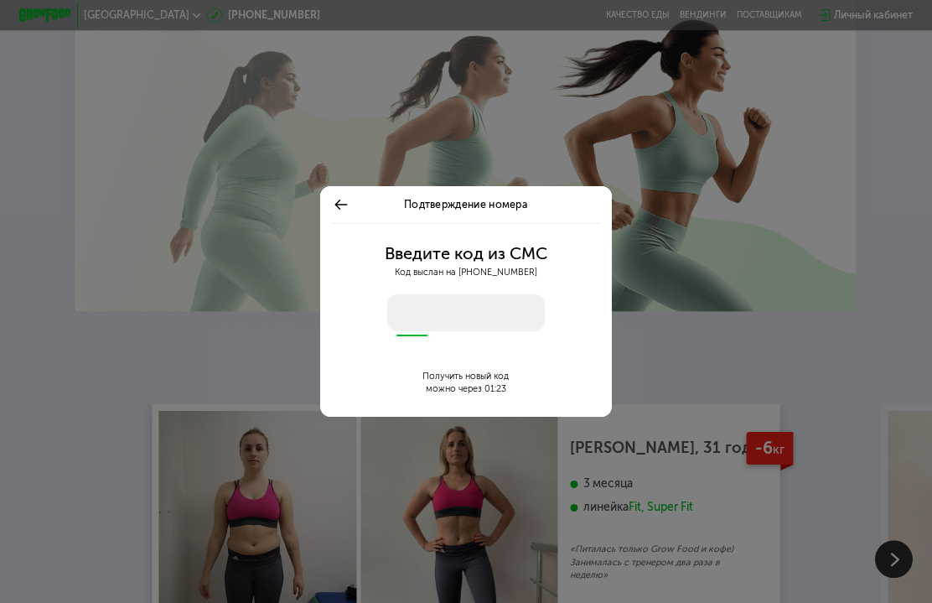
click at [485, 319] on input "number" at bounding box center [466, 312] width 158 height 36
type input "****"
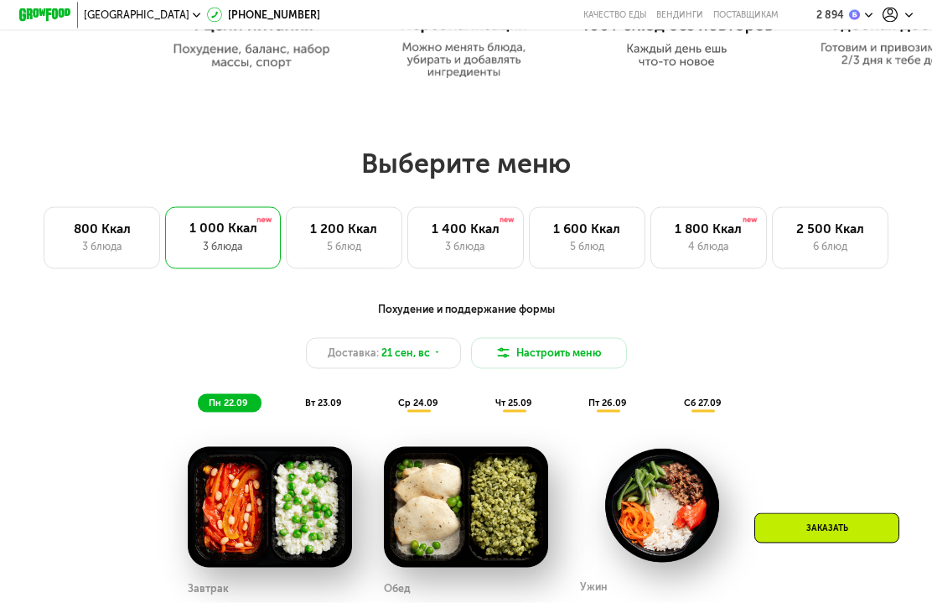
scroll to position [773, 0]
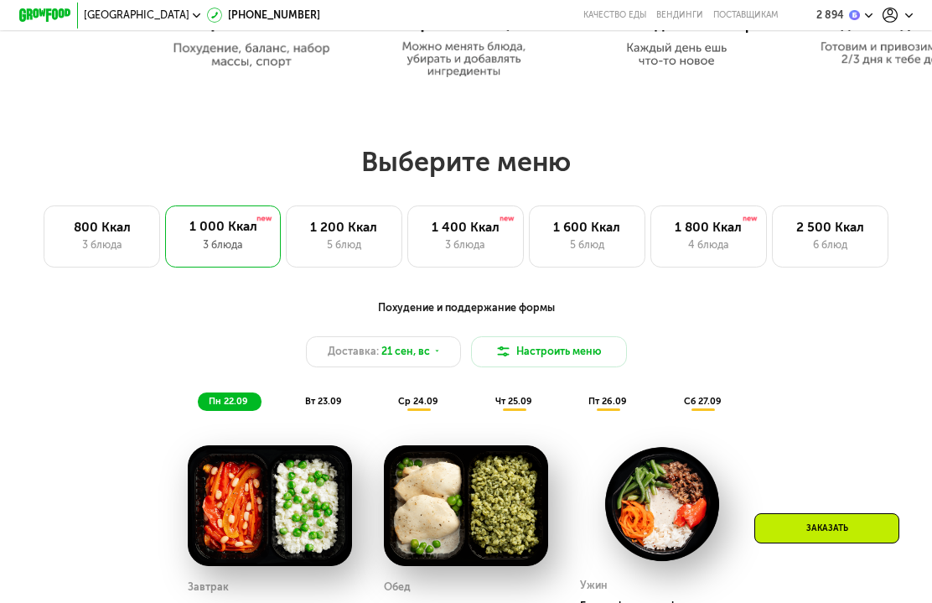
click at [496, 240] on div "3 блюда" at bounding box center [465, 245] width 89 height 16
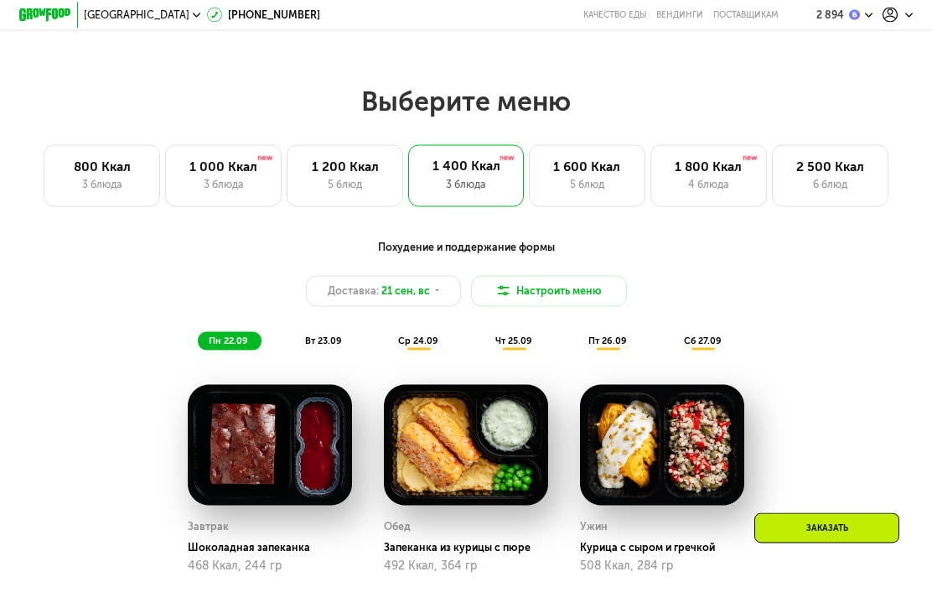
scroll to position [833, 0]
click at [616, 182] on div "5 блюд" at bounding box center [586, 185] width 89 height 16
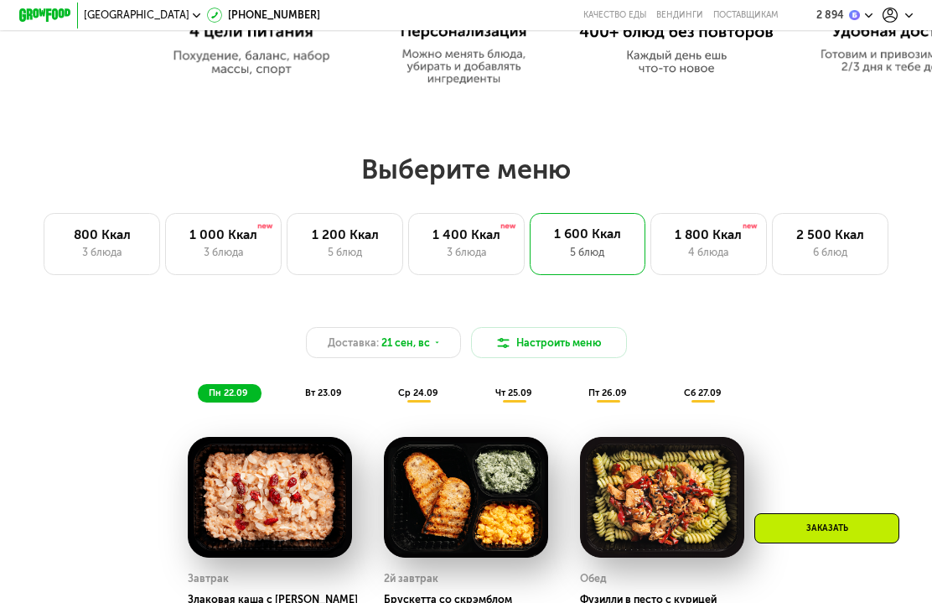
scroll to position [764, 0]
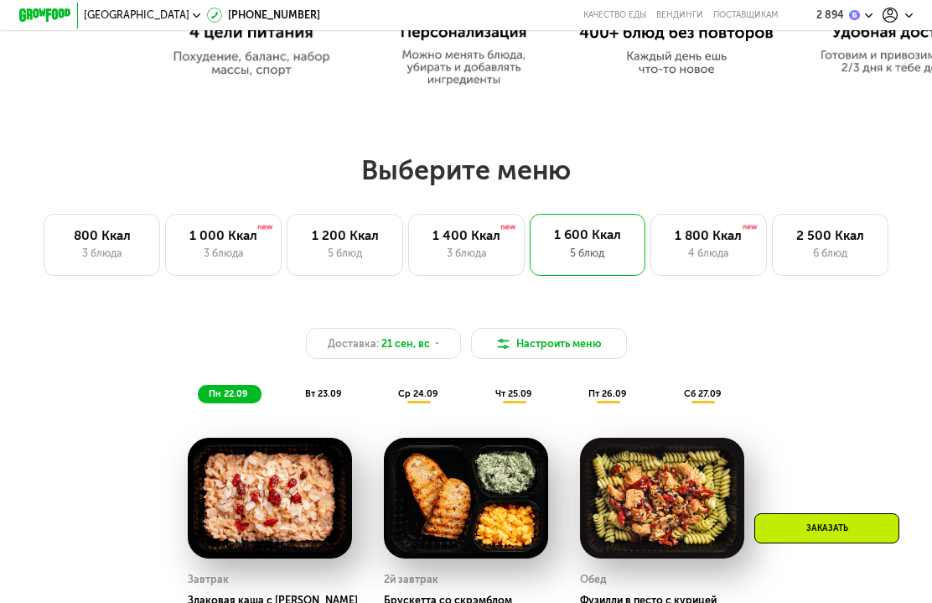
click at [482, 251] on div "3 блюда" at bounding box center [466, 254] width 89 height 16
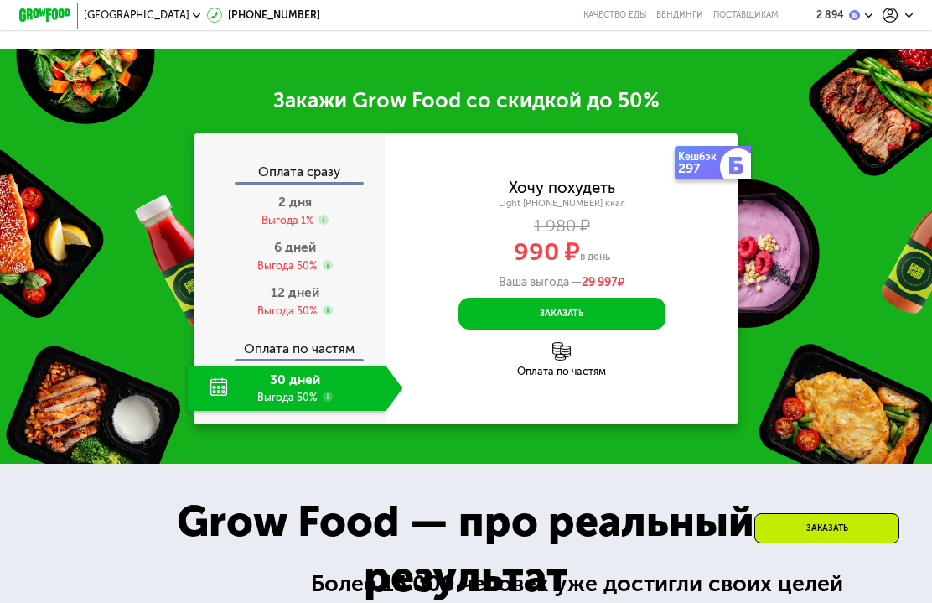
scroll to position [1592, 0]
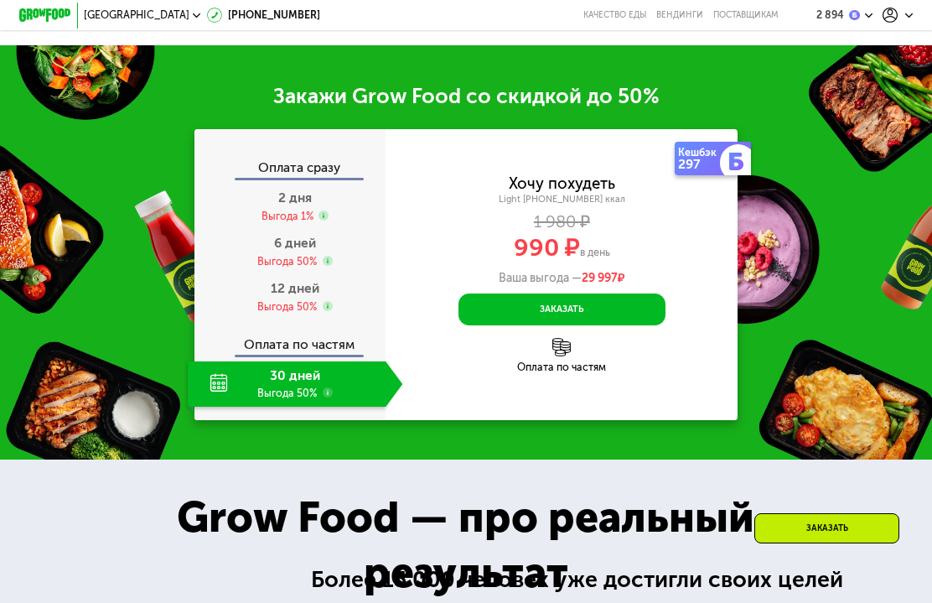
click at [307, 292] on span "12 дней" at bounding box center [295, 288] width 49 height 16
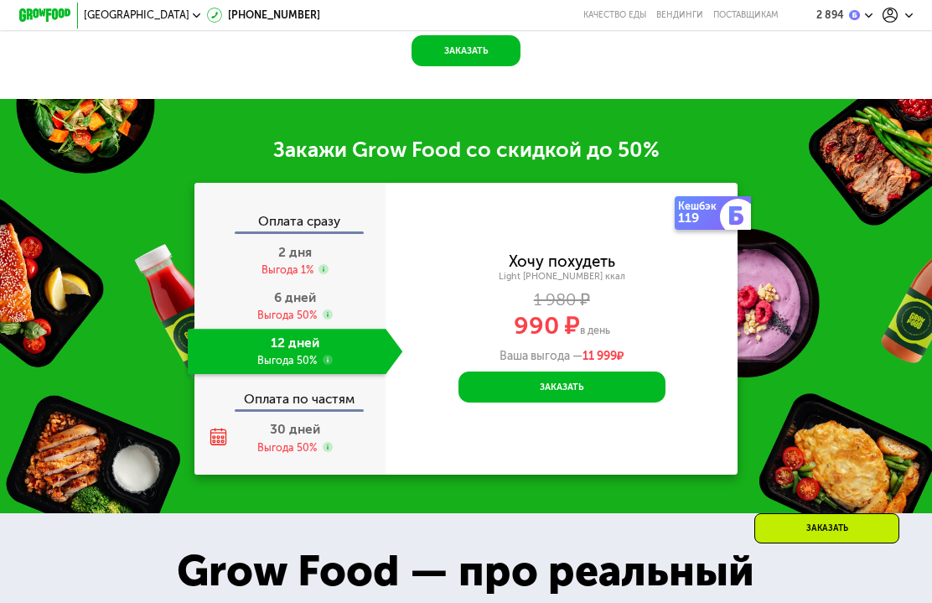
click at [638, 386] on button "Заказать" at bounding box center [562, 386] width 207 height 31
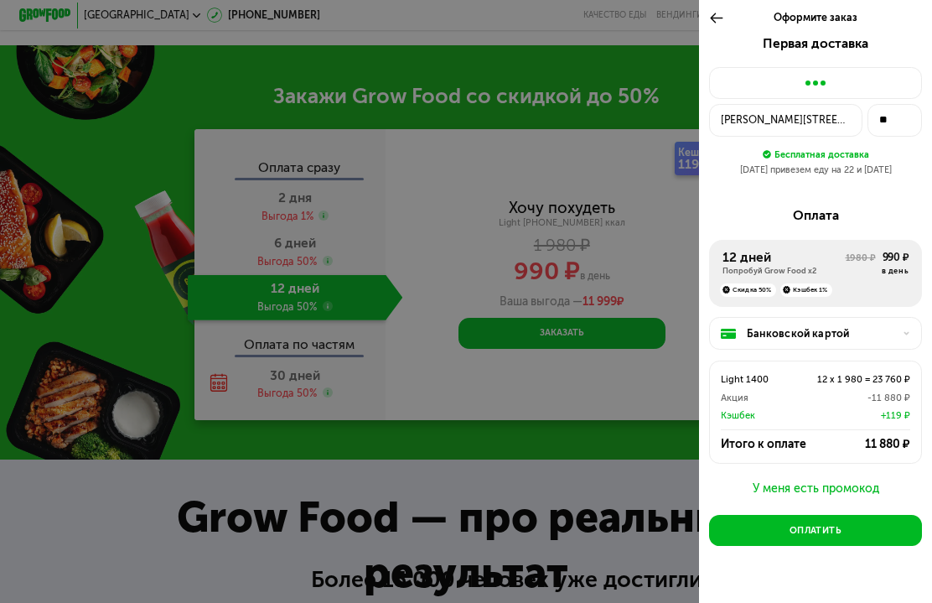
scroll to position [1655, 0]
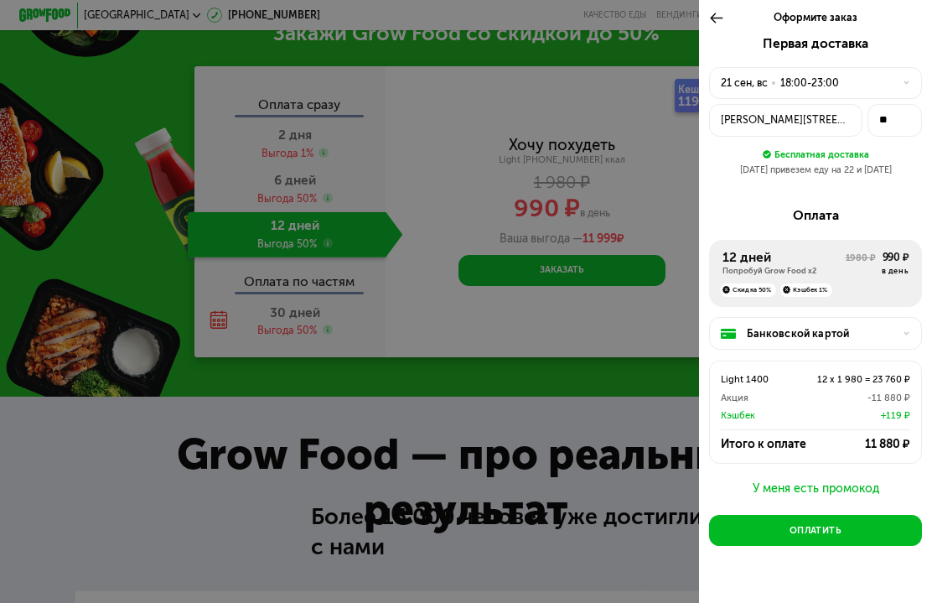
click at [875, 80] on div "21 сен, вс • 18:00-23:00" at bounding box center [808, 83] width 174 height 16
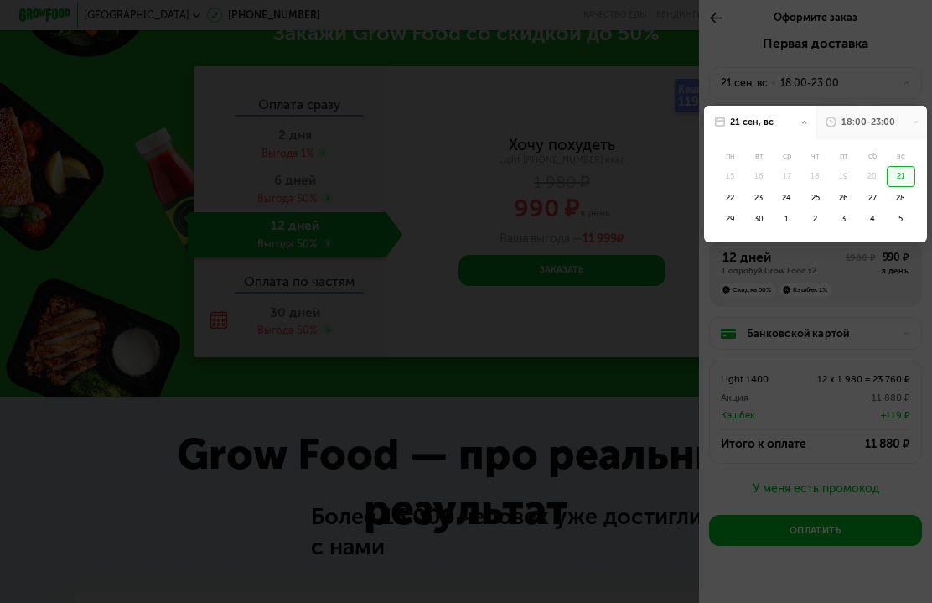
click at [884, 49] on div at bounding box center [466, 301] width 932 height 603
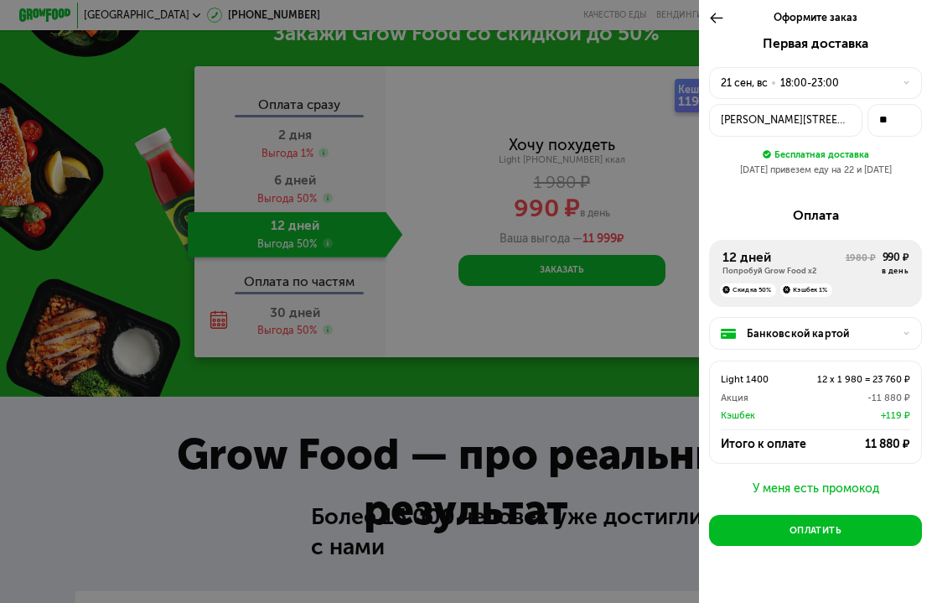
click at [772, 78] on div "•" at bounding box center [773, 83] width 5 height 16
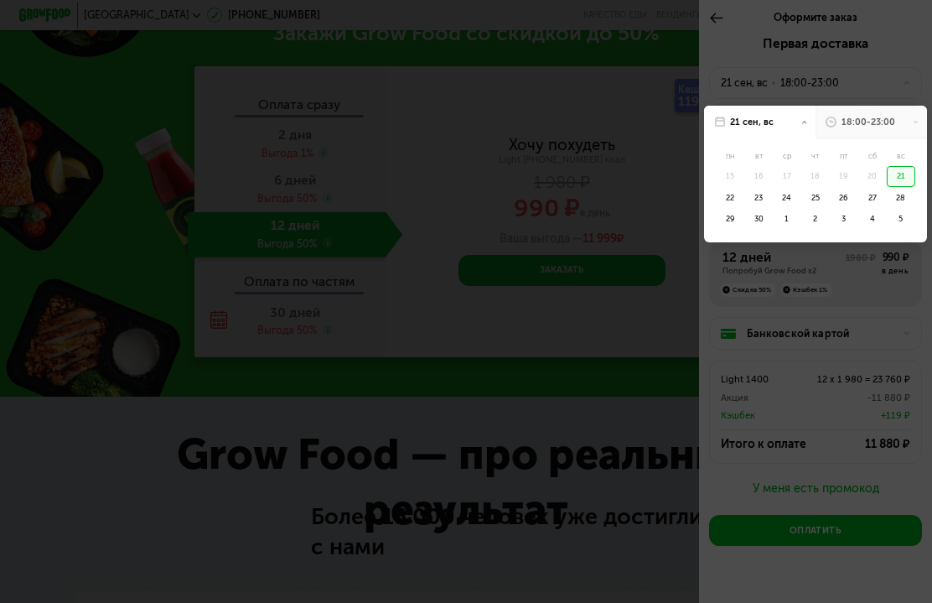
click at [889, 119] on div "18:00-23:00" at bounding box center [869, 122] width 54 height 13
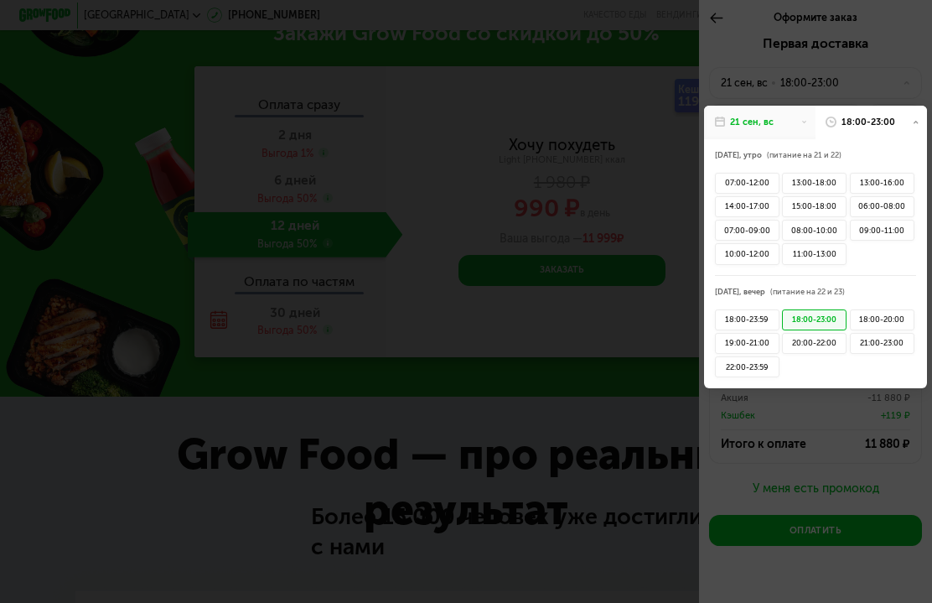
click at [895, 309] on div "18:00-20:00" at bounding box center [882, 319] width 65 height 21
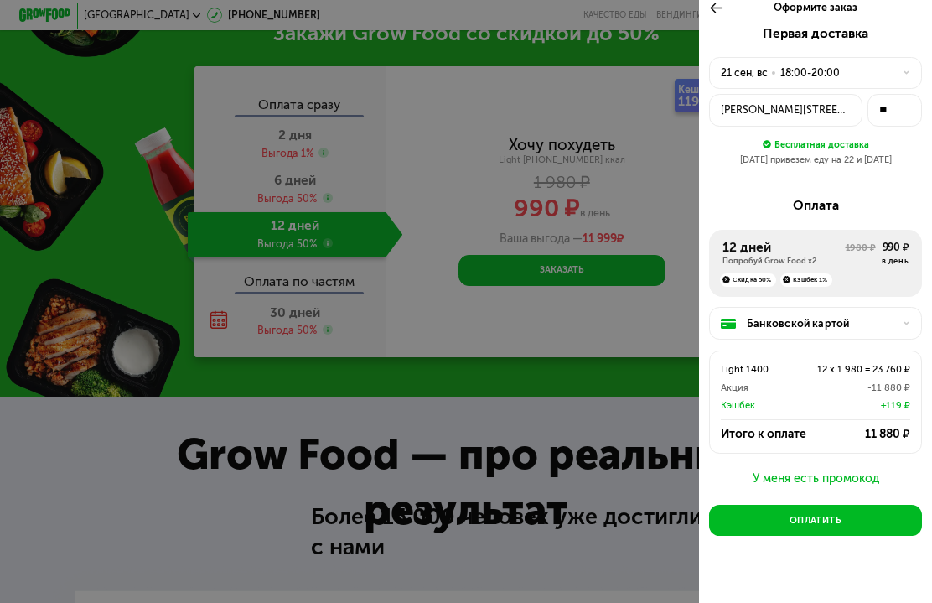
scroll to position [9, 0]
click at [858, 317] on div "Банковской картой" at bounding box center [821, 325] width 148 height 16
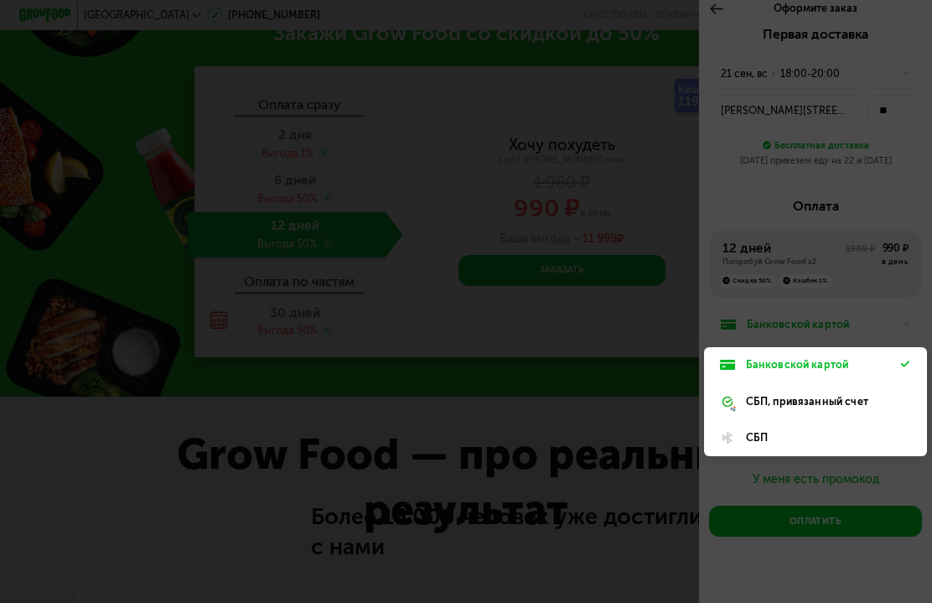
click at [861, 357] on div "Банковской картой" at bounding box center [823, 365] width 155 height 16
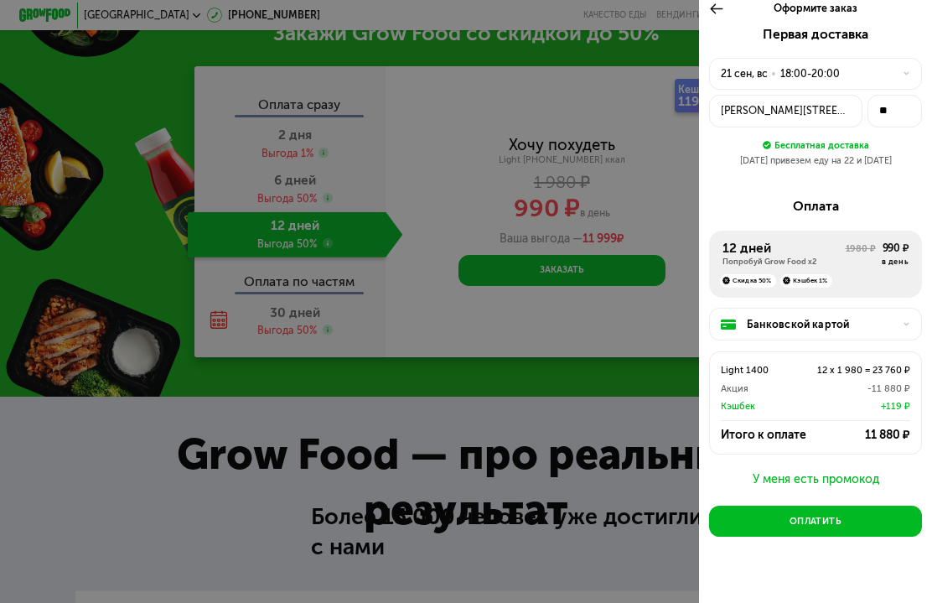
click at [865, 516] on button "Оплатить" at bounding box center [815, 520] width 212 height 31
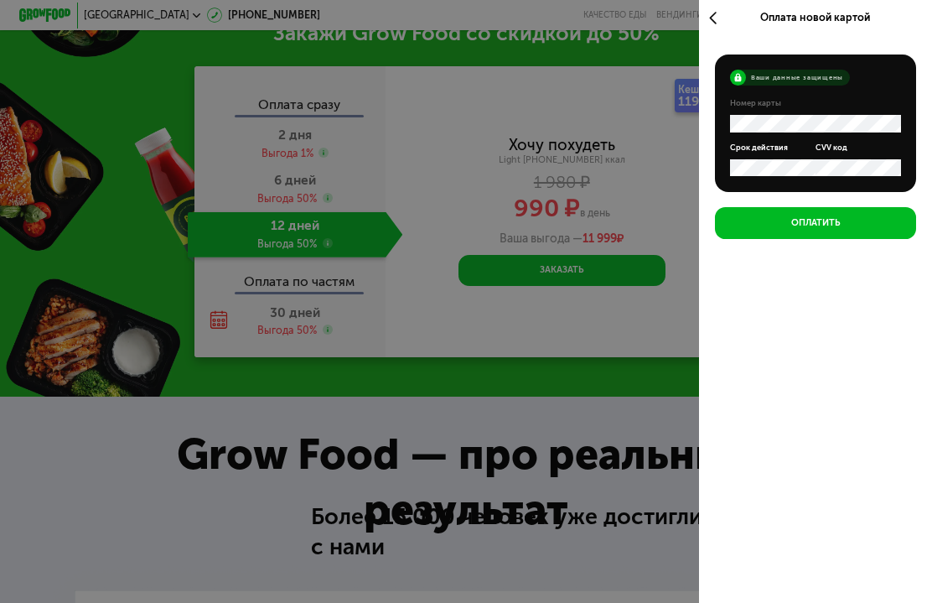
scroll to position [0, 0]
click at [759, 93] on form "Ваши данные защищены Номер карты Срок действия CVV код" at bounding box center [816, 122] width 202 height 137
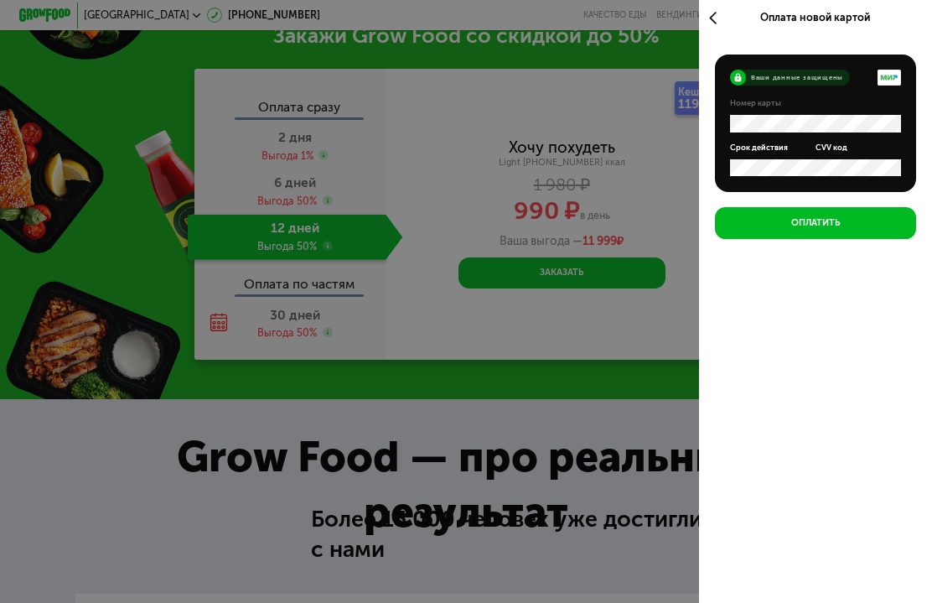
click at [871, 221] on button "Оплатить" at bounding box center [816, 222] width 202 height 31
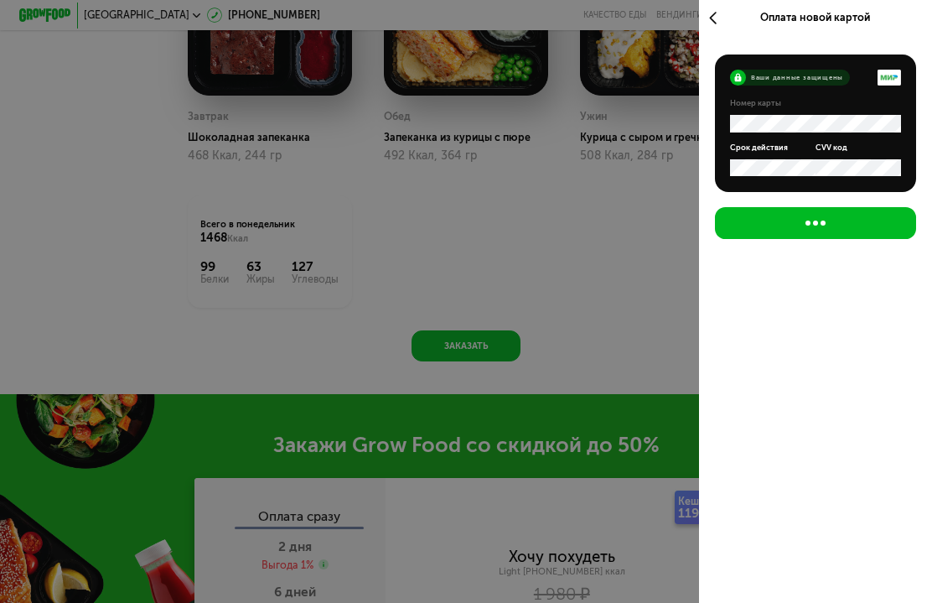
scroll to position [1241, 0]
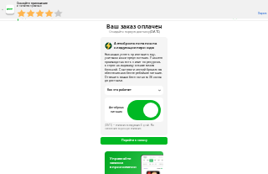
scroll to position [29, 0]
click at [155, 137] on button "Перейти к заказу" at bounding box center [135, 141] width 68 height 8
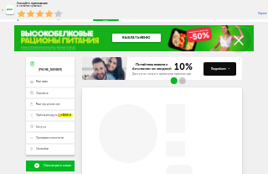
click at [3, 9] on icon at bounding box center [3, 10] width 2 height 2
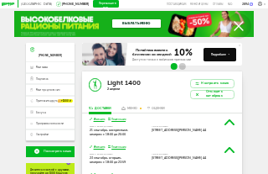
scroll to position [10, 0]
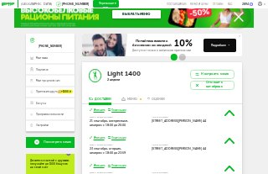
click at [196, 85] on icon at bounding box center [197, 85] width 3 height 3
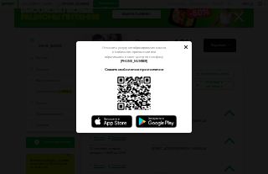
click at [191, 45] on button at bounding box center [186, 47] width 12 height 12
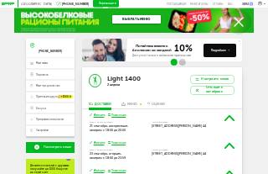
scroll to position [0, 0]
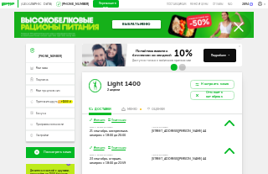
click at [63, 124] on span "Программа лояльности" at bounding box center [50, 123] width 28 height 3
